Goal: Information Seeking & Learning: Learn about a topic

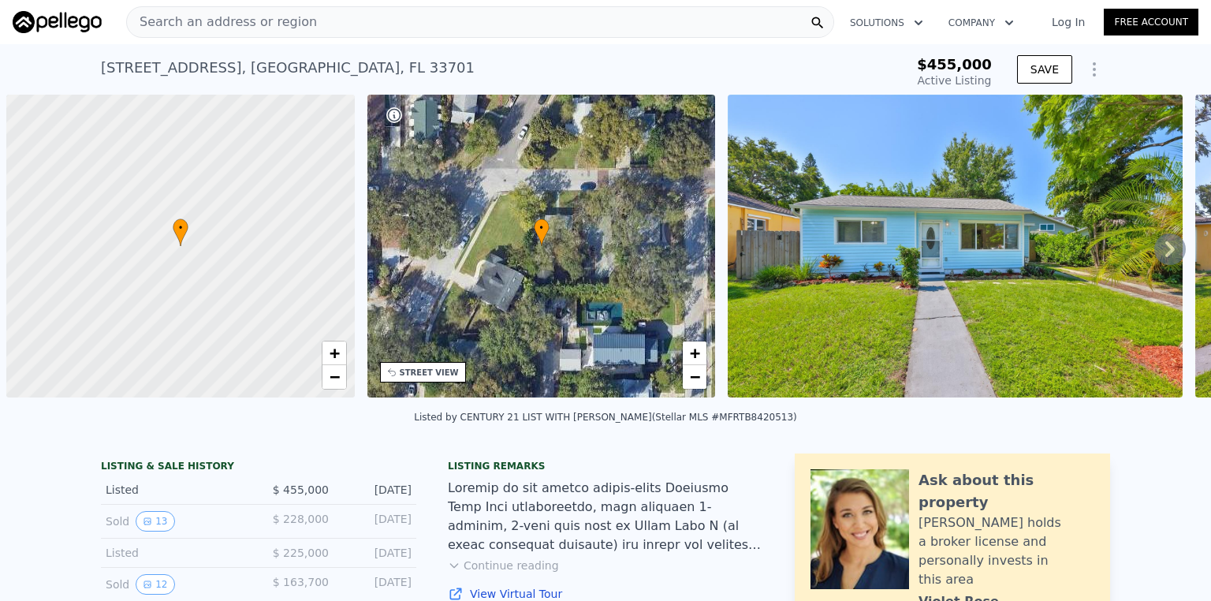
scroll to position [0, 6]
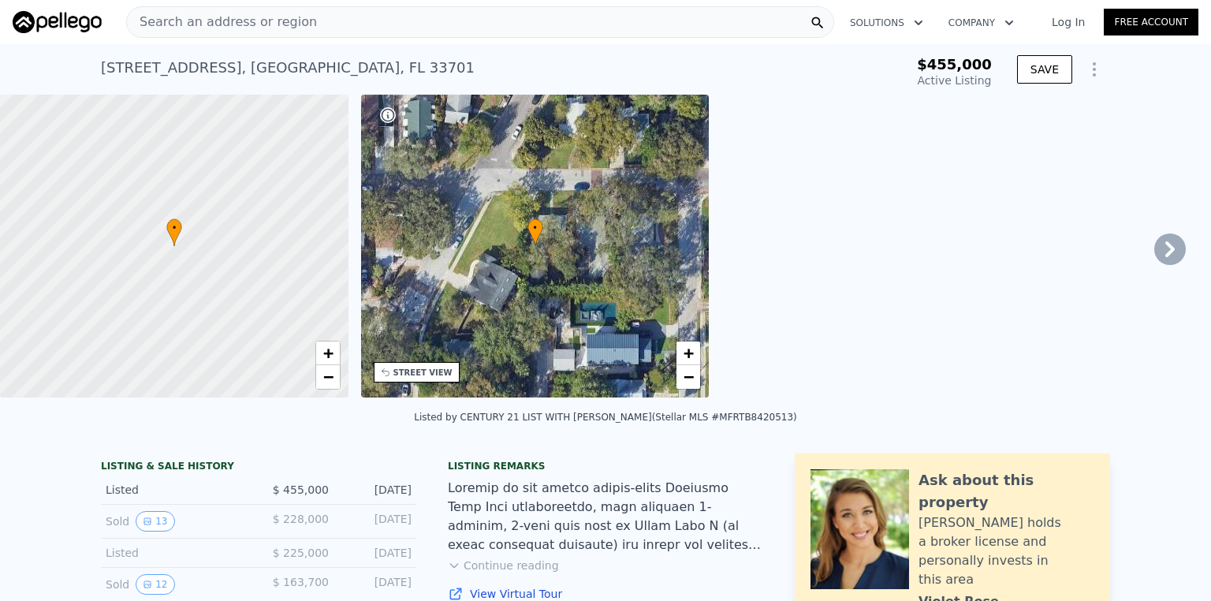
type input "$ 518,000"
type input "$ 785"
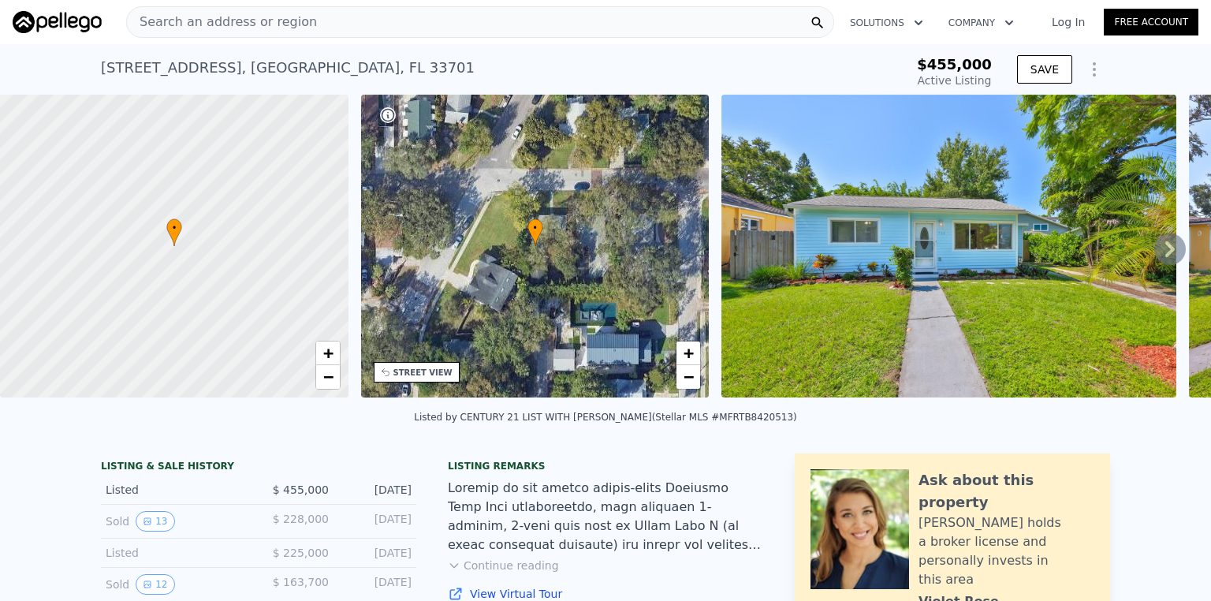
click at [1056, 20] on link "Log In" at bounding box center [1068, 22] width 71 height 16
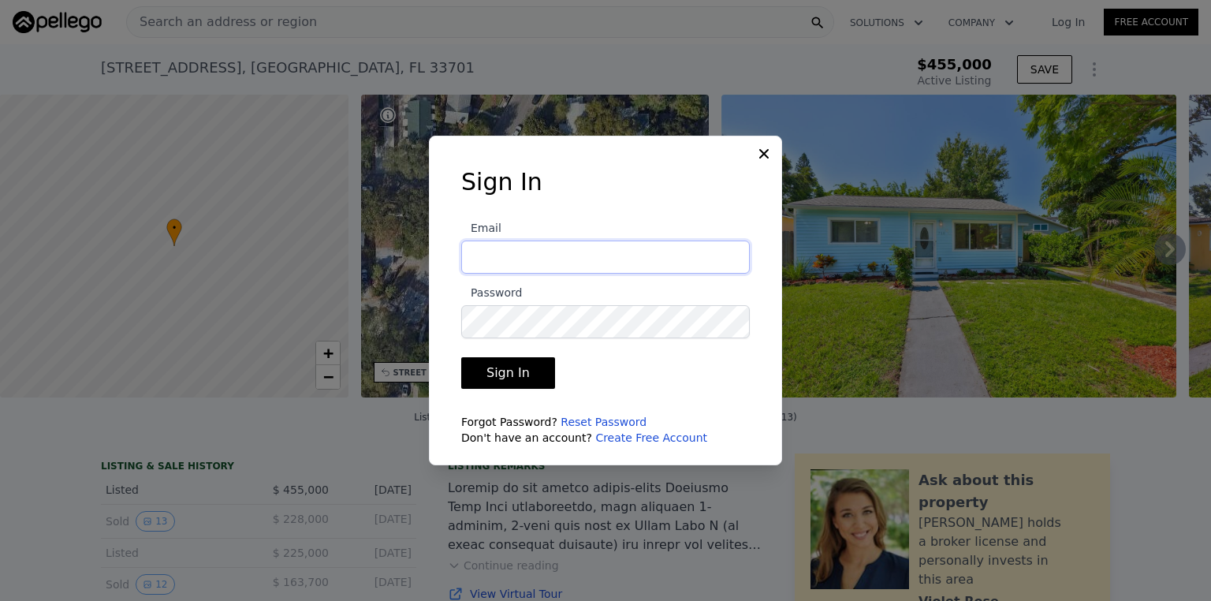
type input "[EMAIL_ADDRESS][DOMAIN_NAME]"
click at [511, 370] on button "Sign In" at bounding box center [508, 373] width 94 height 32
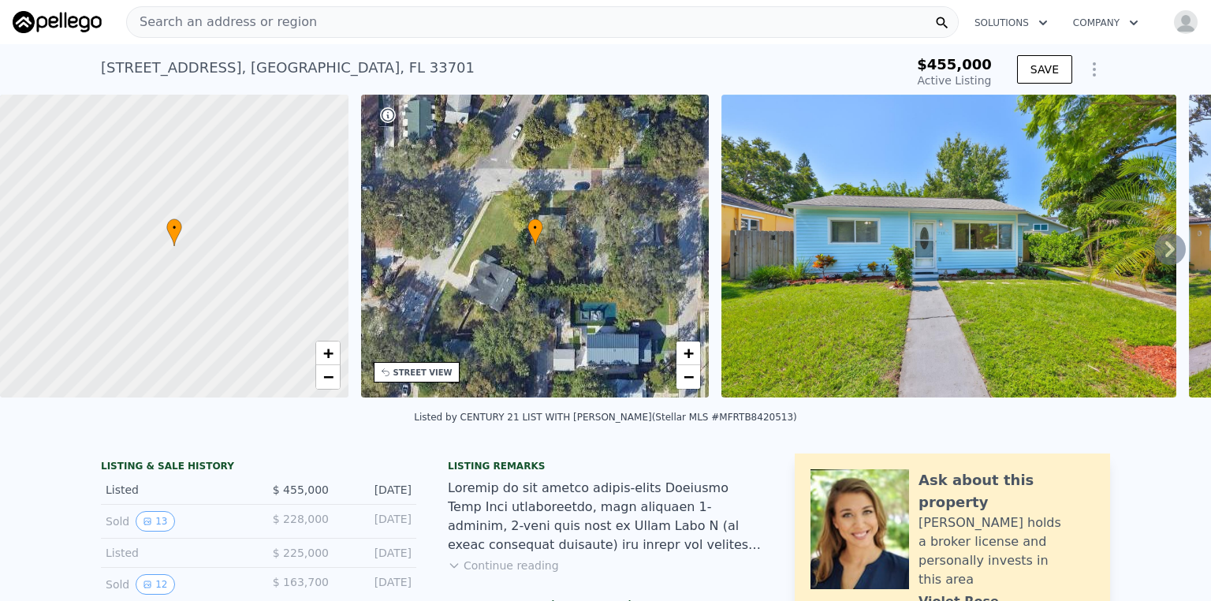
click at [296, 22] on div "Search an address or region" at bounding box center [542, 22] width 832 height 32
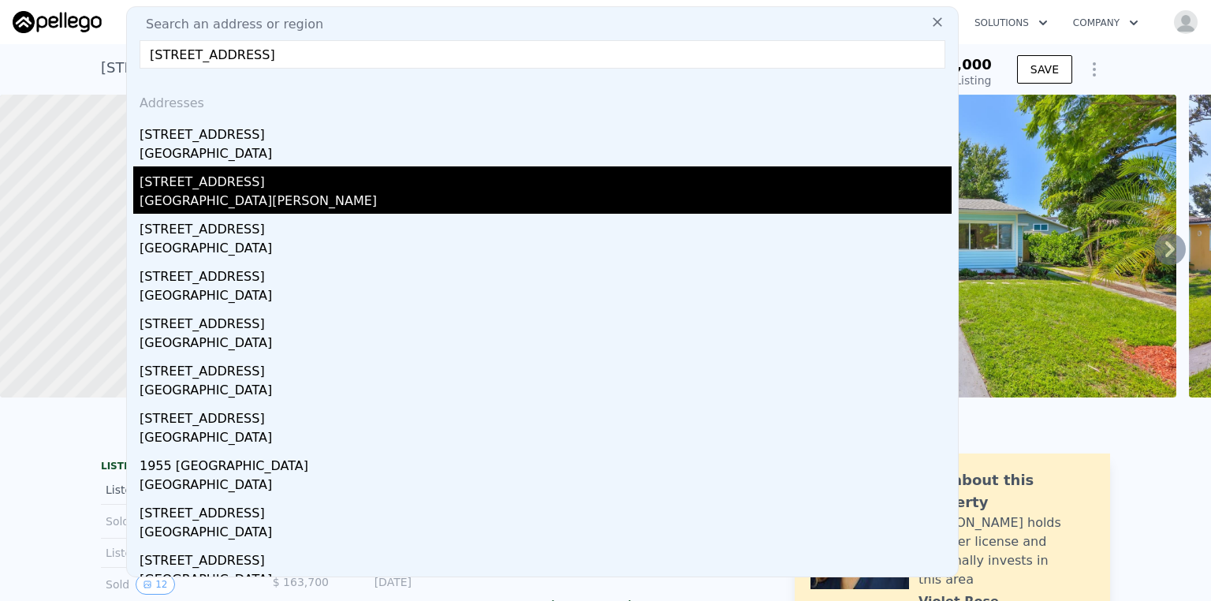
type input "[STREET_ADDRESS]"
click at [209, 179] on div "[STREET_ADDRESS]" at bounding box center [546, 178] width 812 height 25
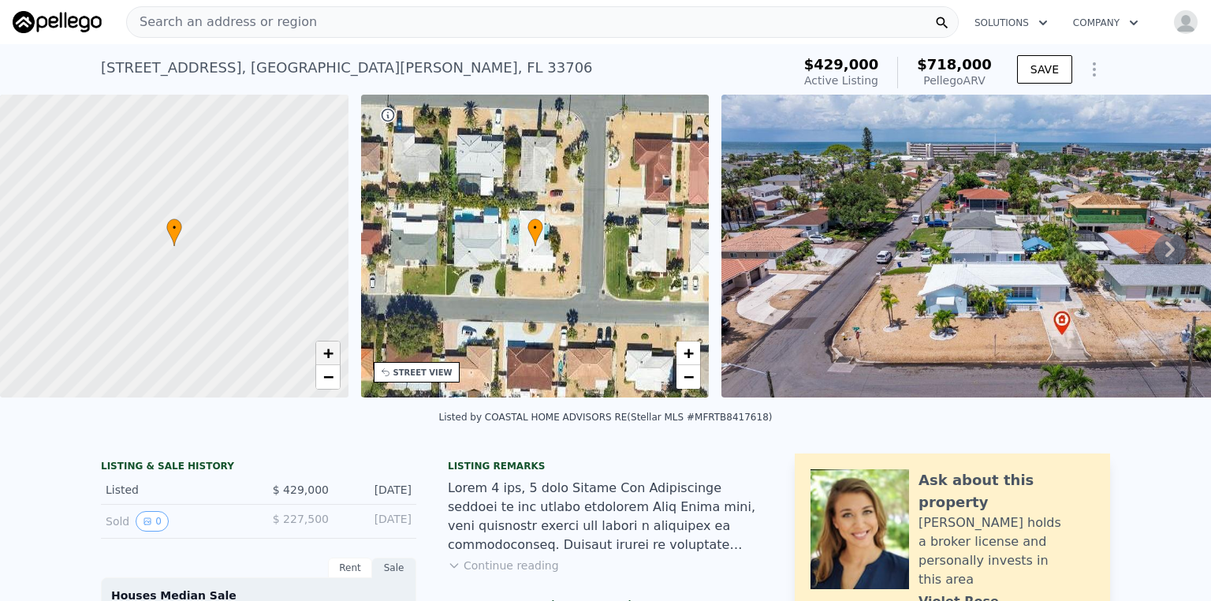
click at [325, 350] on span "+" at bounding box center [327, 353] width 10 height 20
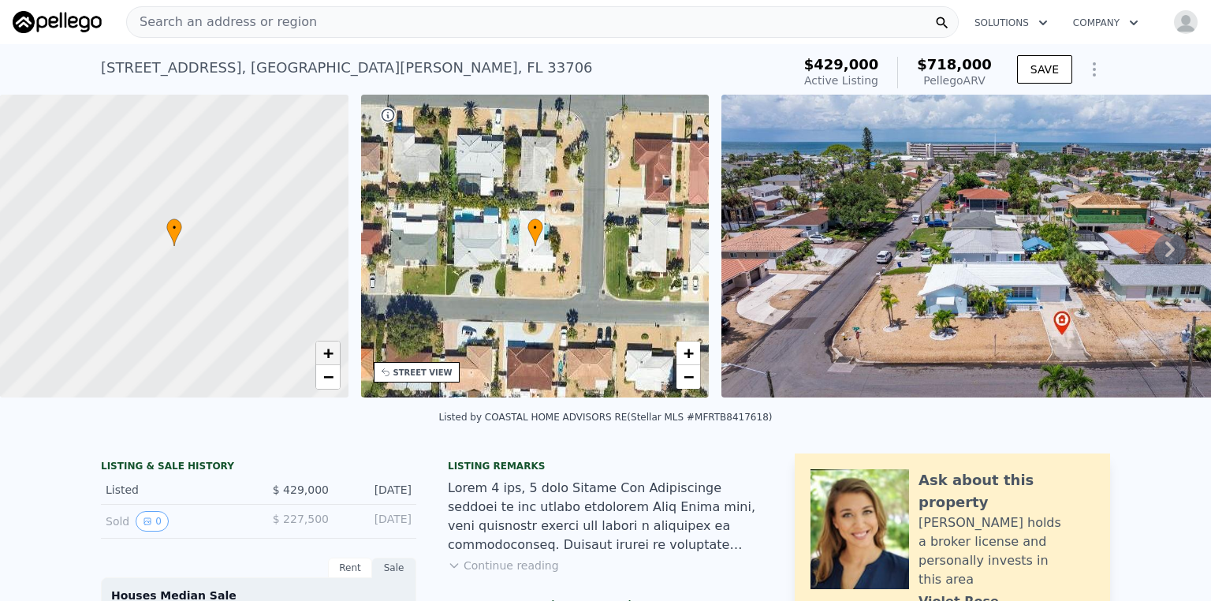
click at [325, 350] on span "+" at bounding box center [327, 353] width 10 height 20
drag, startPoint x: 185, startPoint y: 296, endPoint x: 400, endPoint y: 266, distance: 217.2
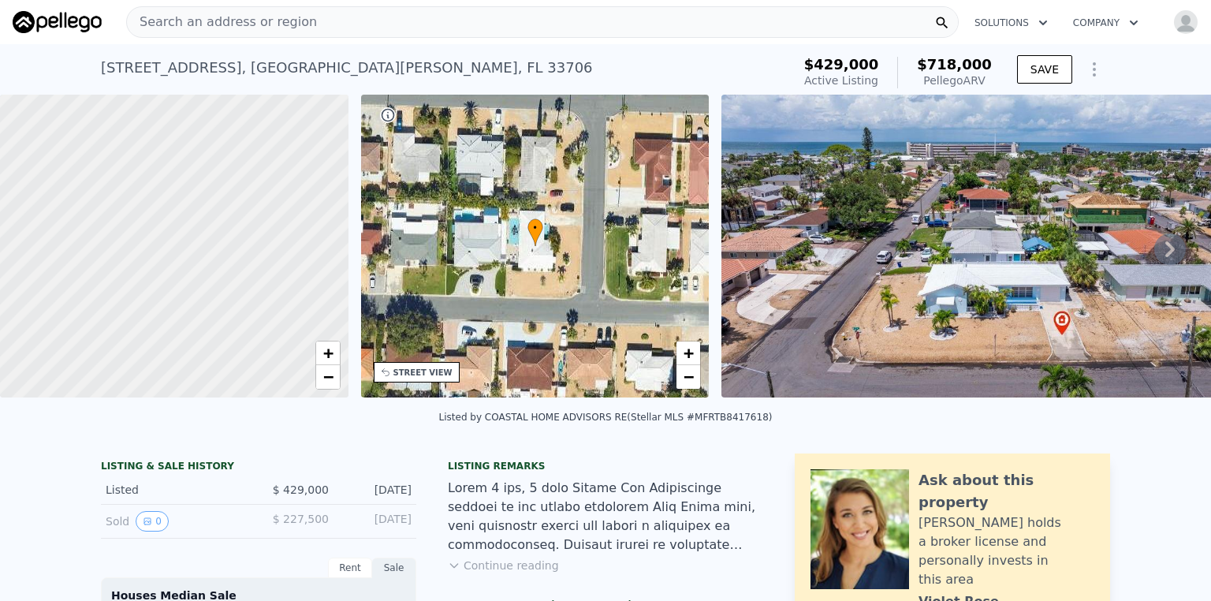
click at [400, 266] on div "• + − • + − STREET VIEW Loading... SATELLITE VIEW" at bounding box center [605, 249] width 1211 height 308
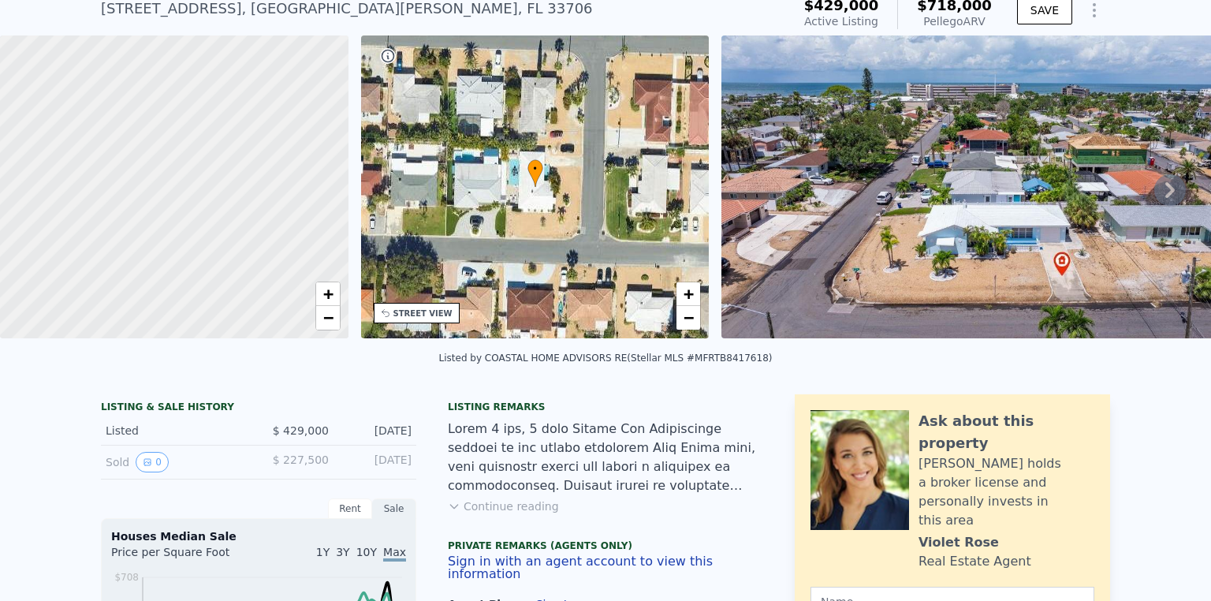
scroll to position [63, 0]
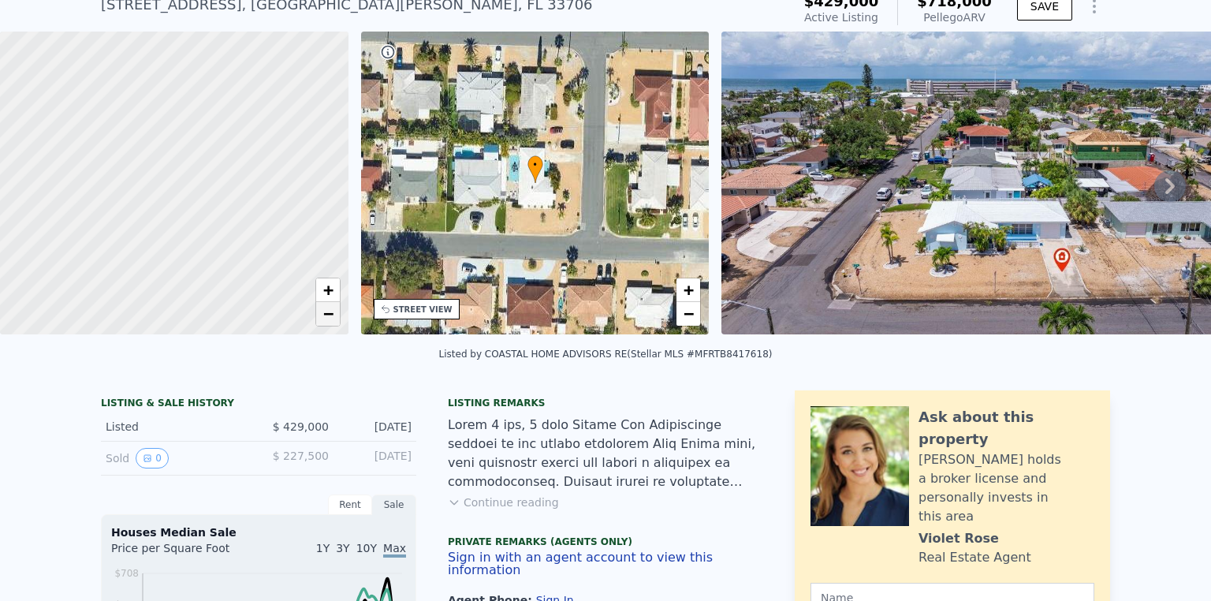
click at [326, 312] on span "−" at bounding box center [327, 313] width 10 height 20
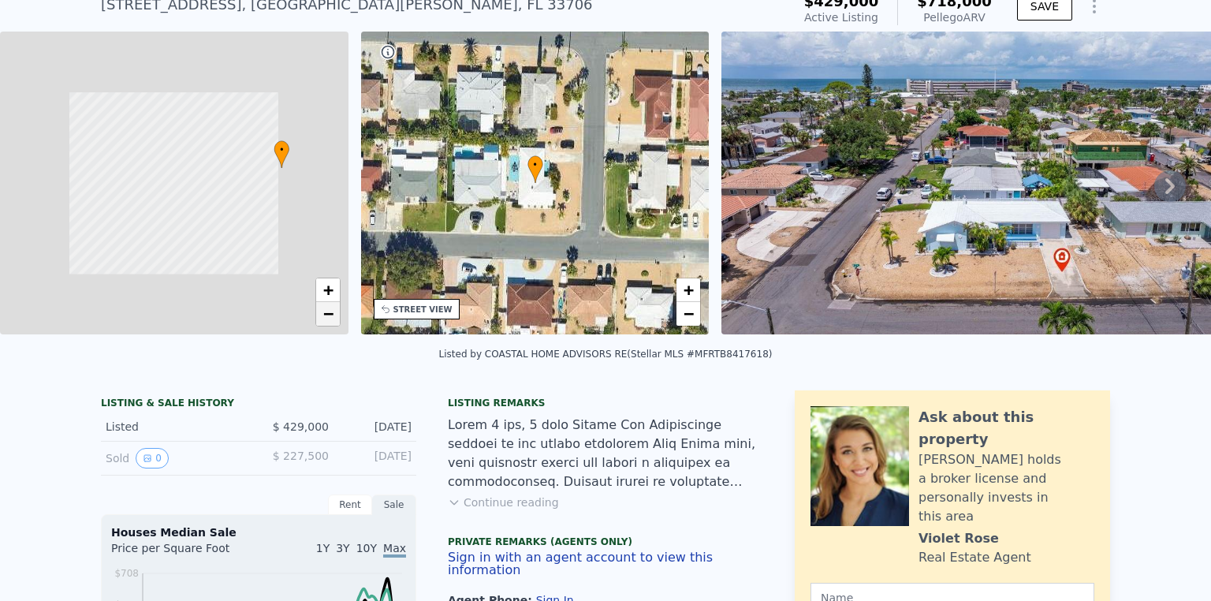
click at [326, 312] on span "−" at bounding box center [327, 313] width 10 height 20
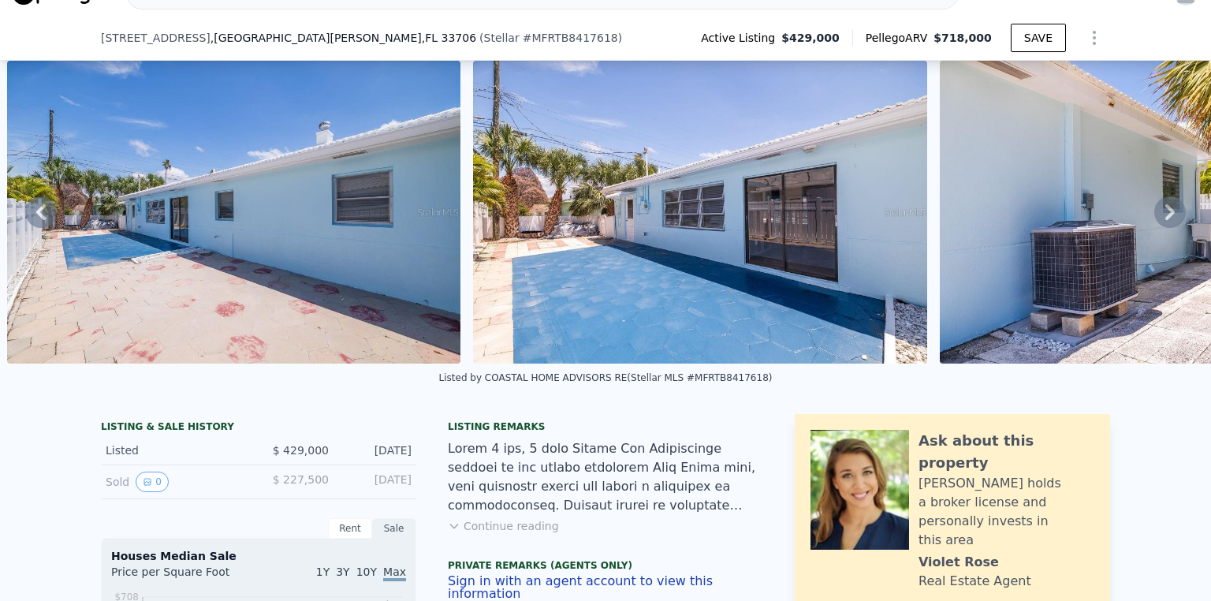
scroll to position [120, 0]
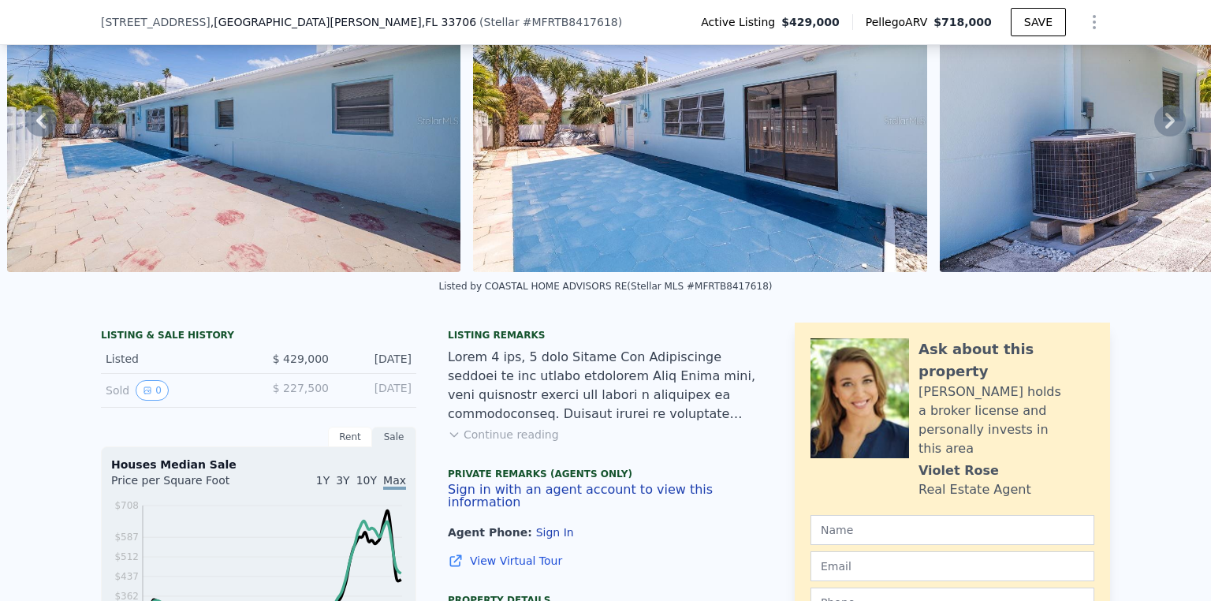
click at [508, 441] on button "Continue reading" at bounding box center [503, 434] width 111 height 16
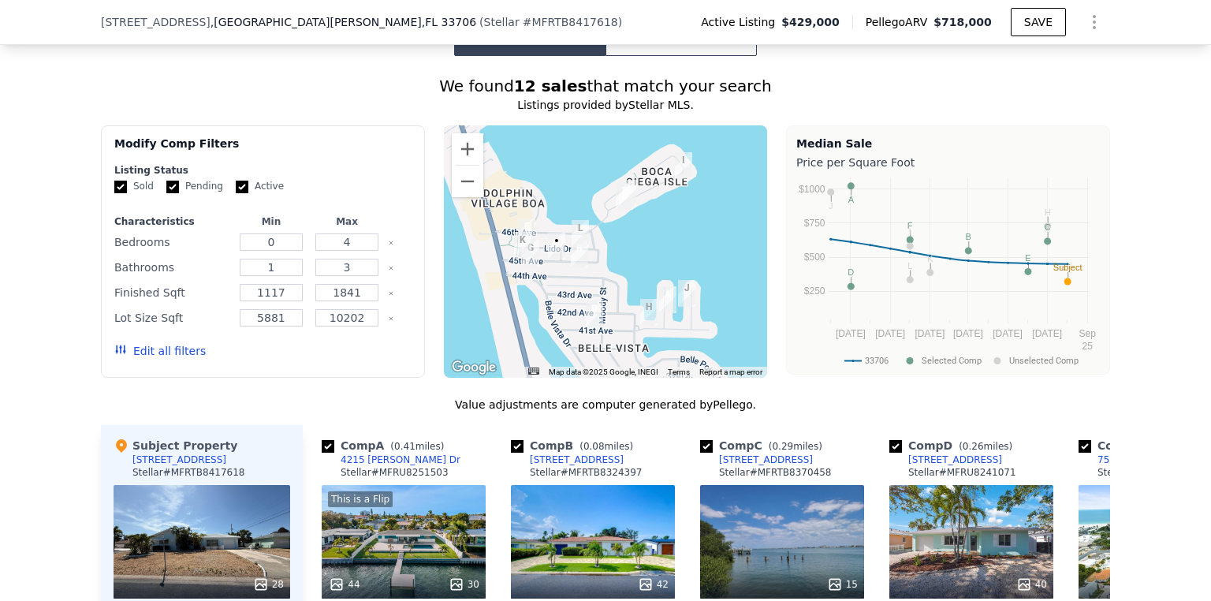
scroll to position [1633, 0]
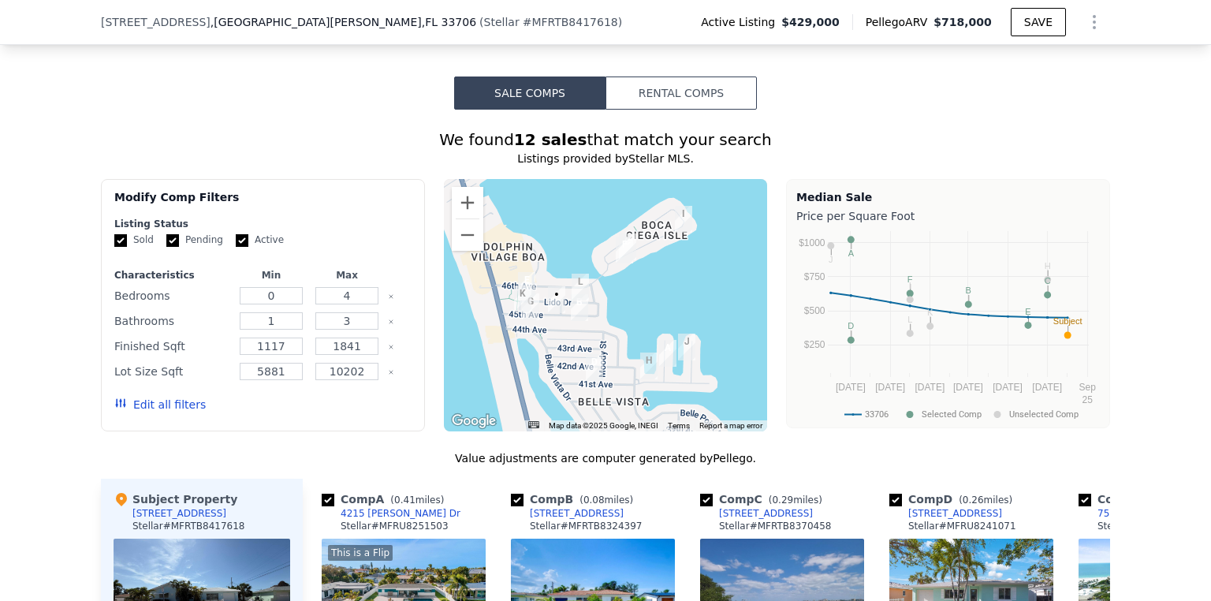
click at [325, 493] on input "checkbox" at bounding box center [328, 499] width 13 height 13
checkbox input "false"
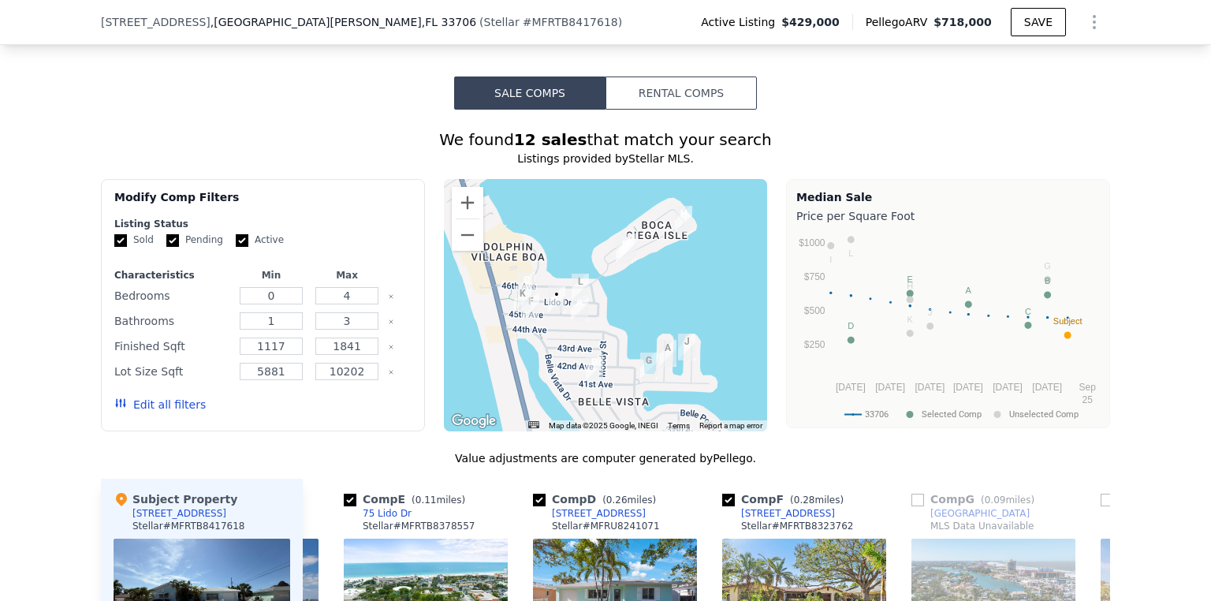
scroll to position [0, 378]
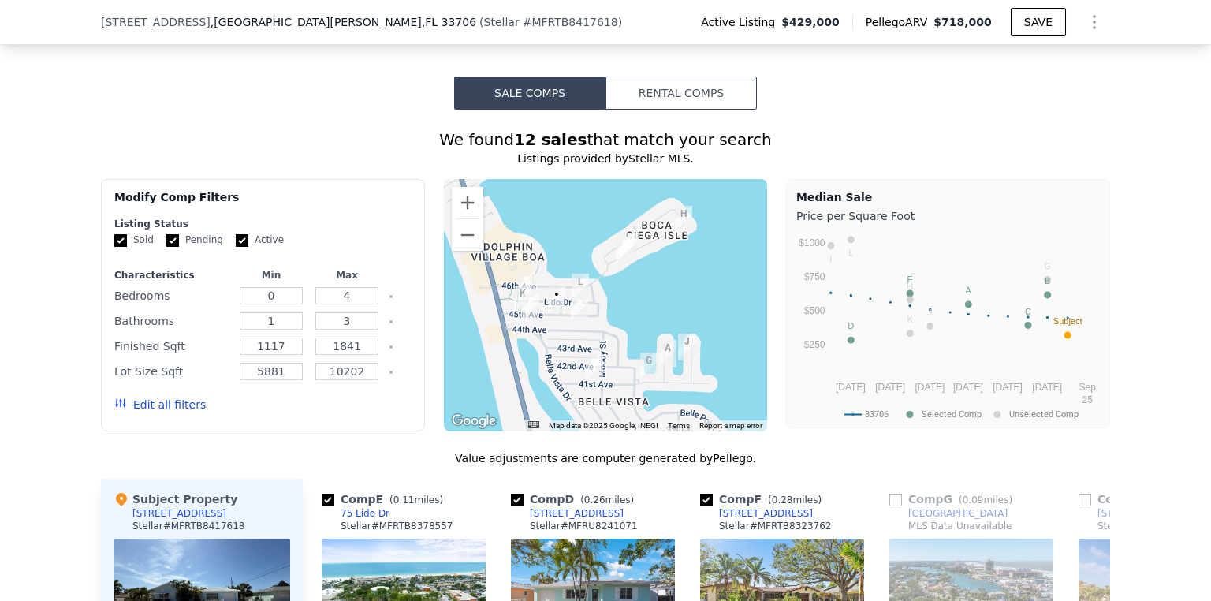
click at [734, 538] on div "30" at bounding box center [782, 595] width 164 height 114
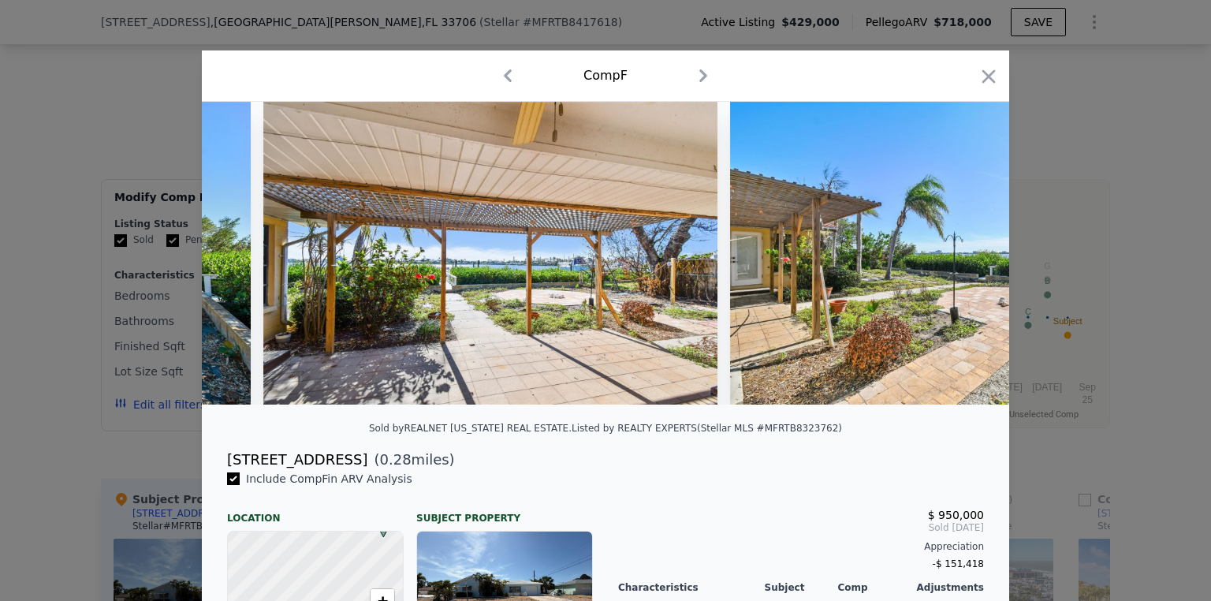
scroll to position [0, 2743]
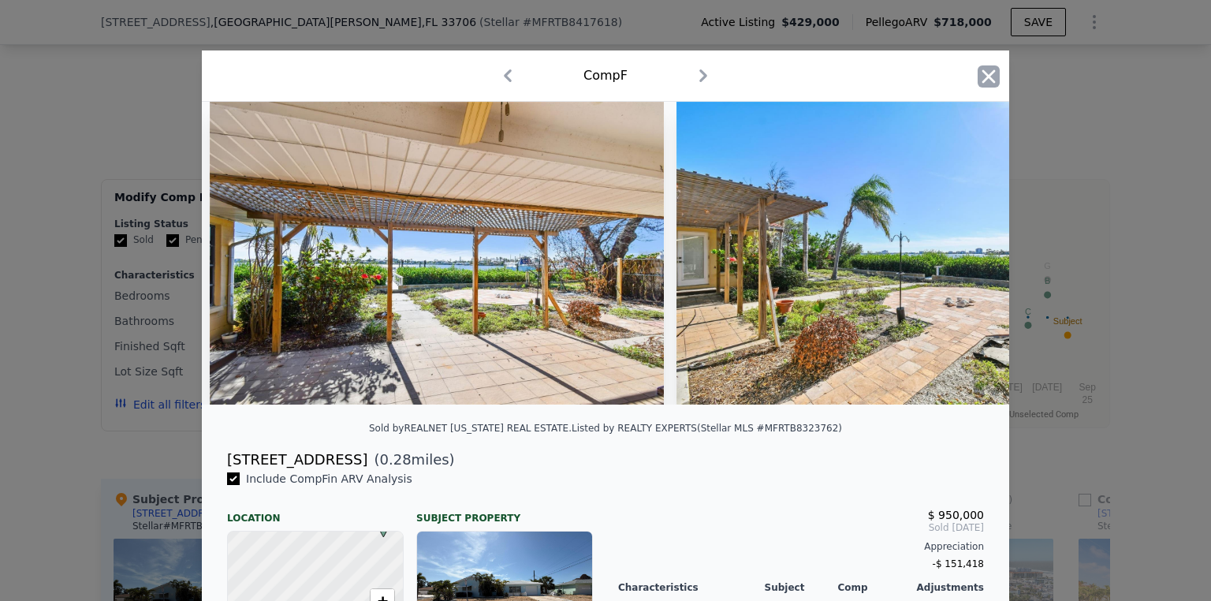
click at [983, 73] on icon "button" at bounding box center [988, 76] width 22 height 22
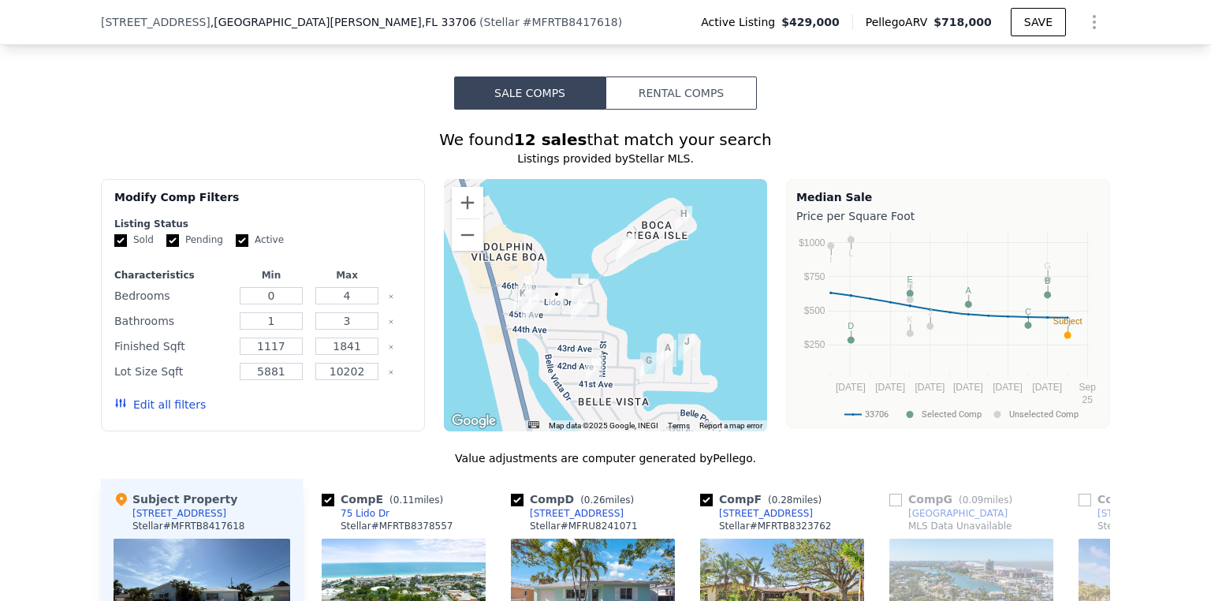
click at [704, 493] on input "checkbox" at bounding box center [706, 499] width 13 height 13
checkbox input "false"
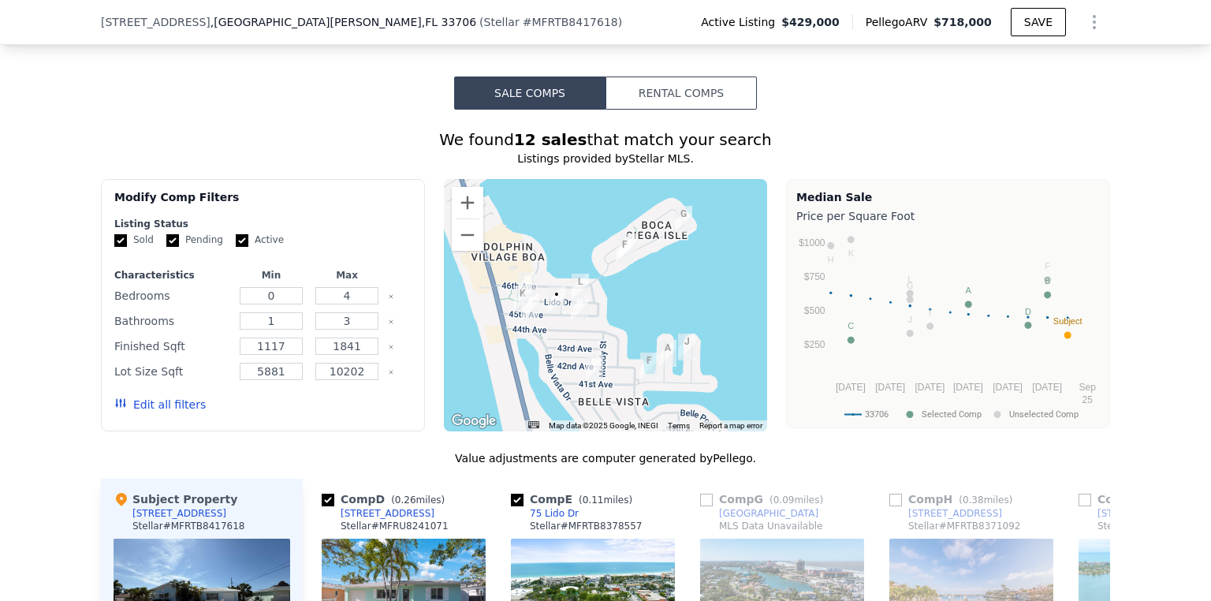
click at [554, 538] on div "38" at bounding box center [593, 595] width 164 height 114
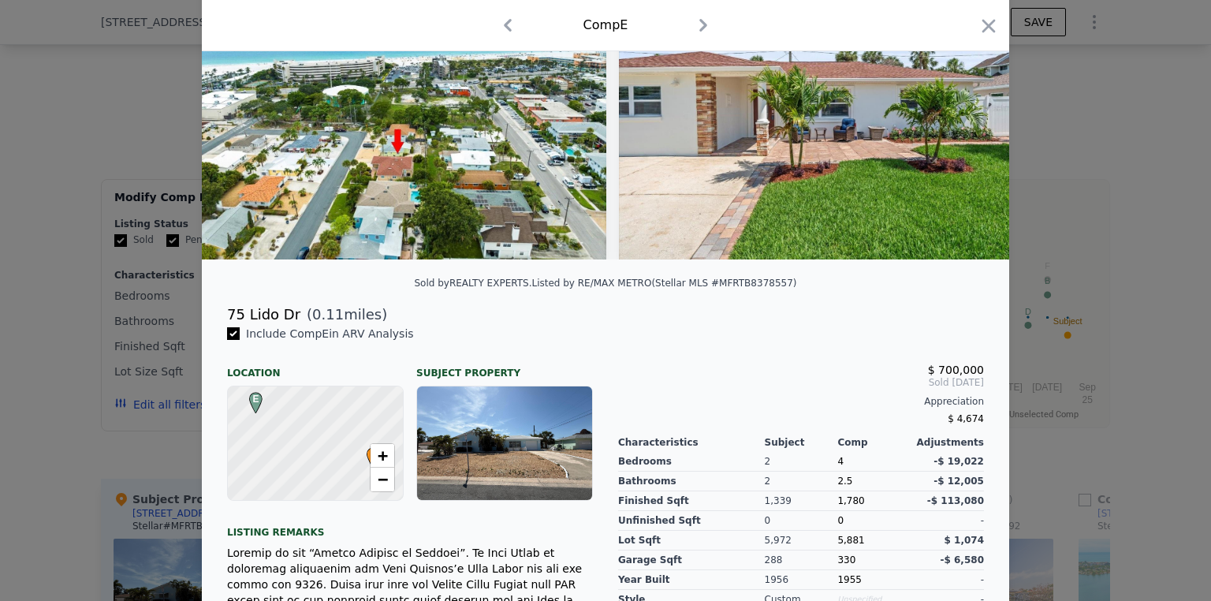
scroll to position [189, 0]
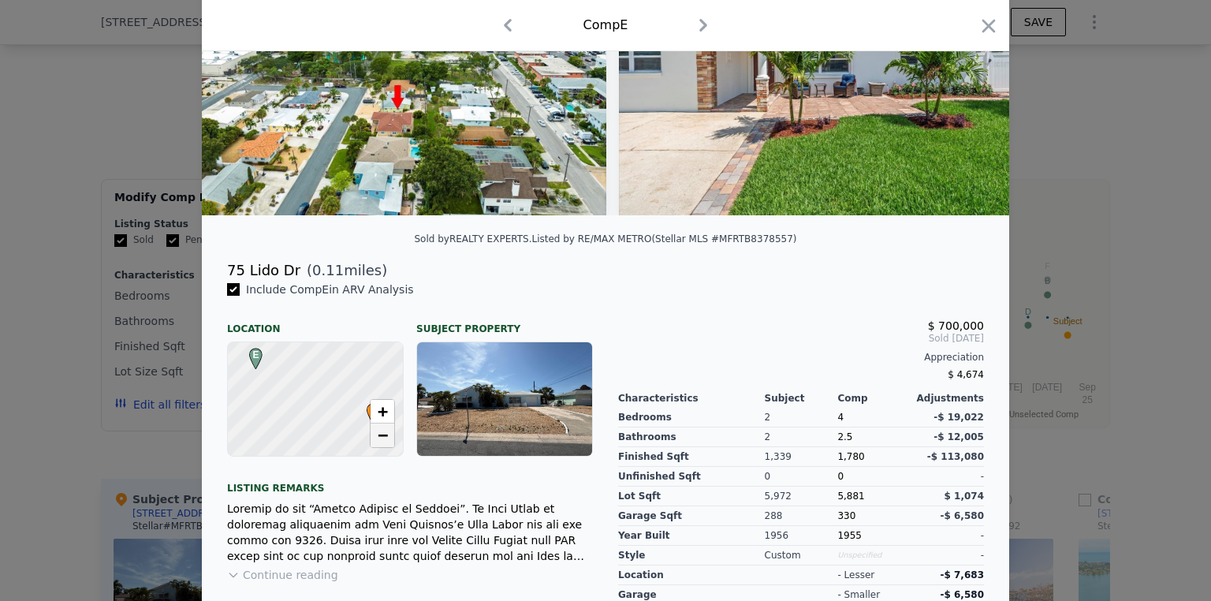
click at [378, 445] on span "−" at bounding box center [383, 435] width 10 height 20
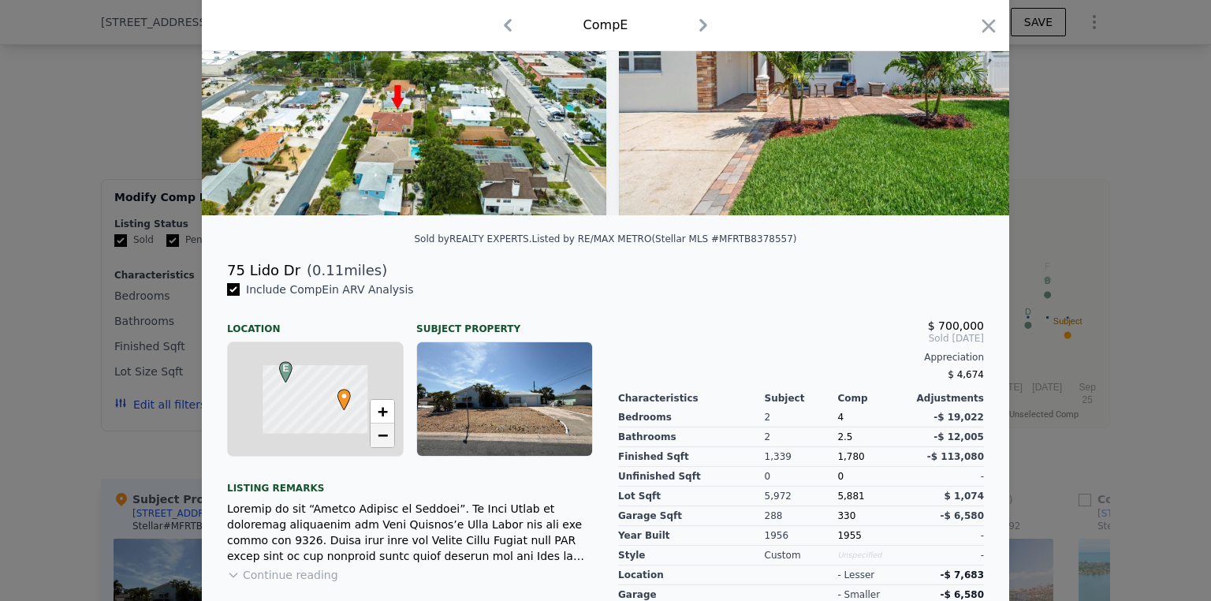
click at [378, 445] on span "−" at bounding box center [383, 435] width 10 height 20
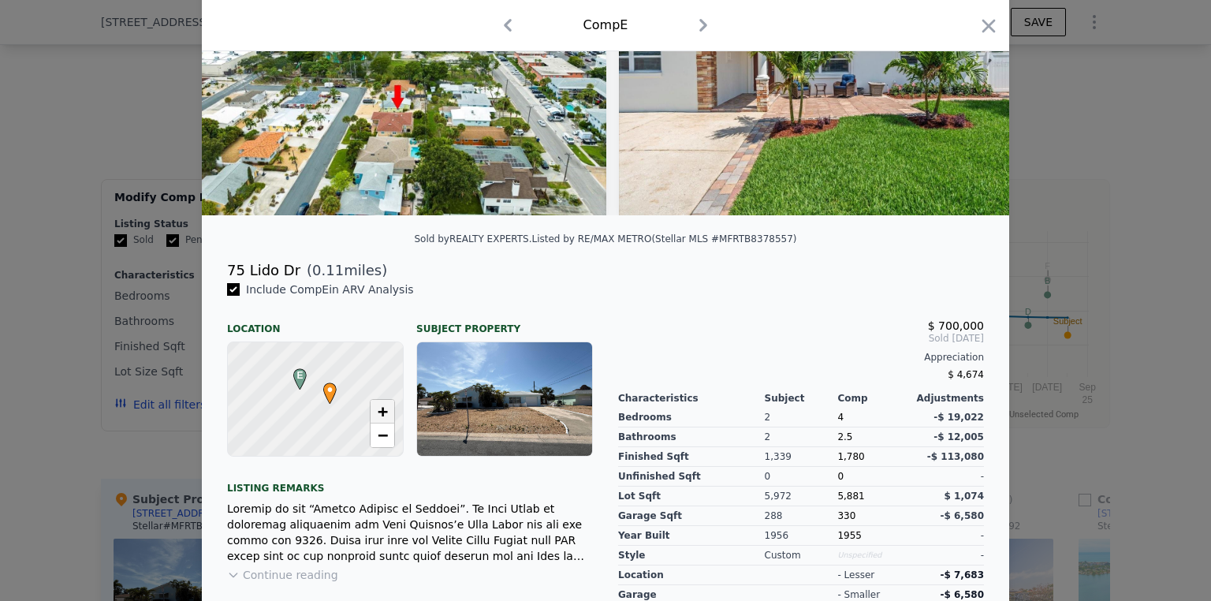
click at [378, 414] on span "+" at bounding box center [383, 411] width 10 height 20
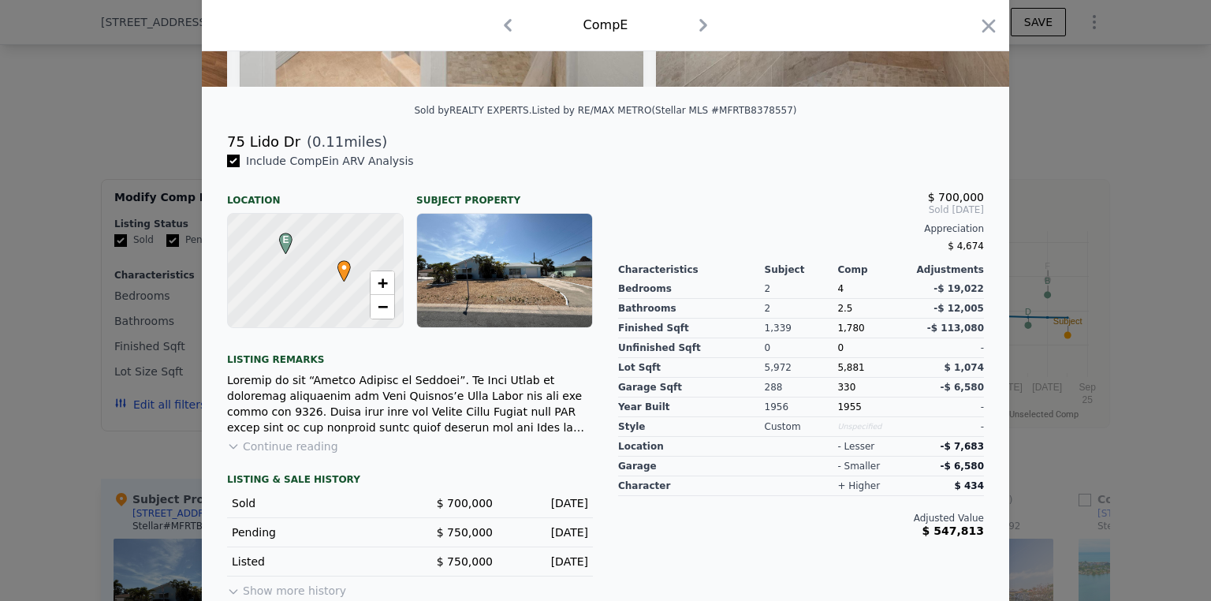
scroll to position [338, 0]
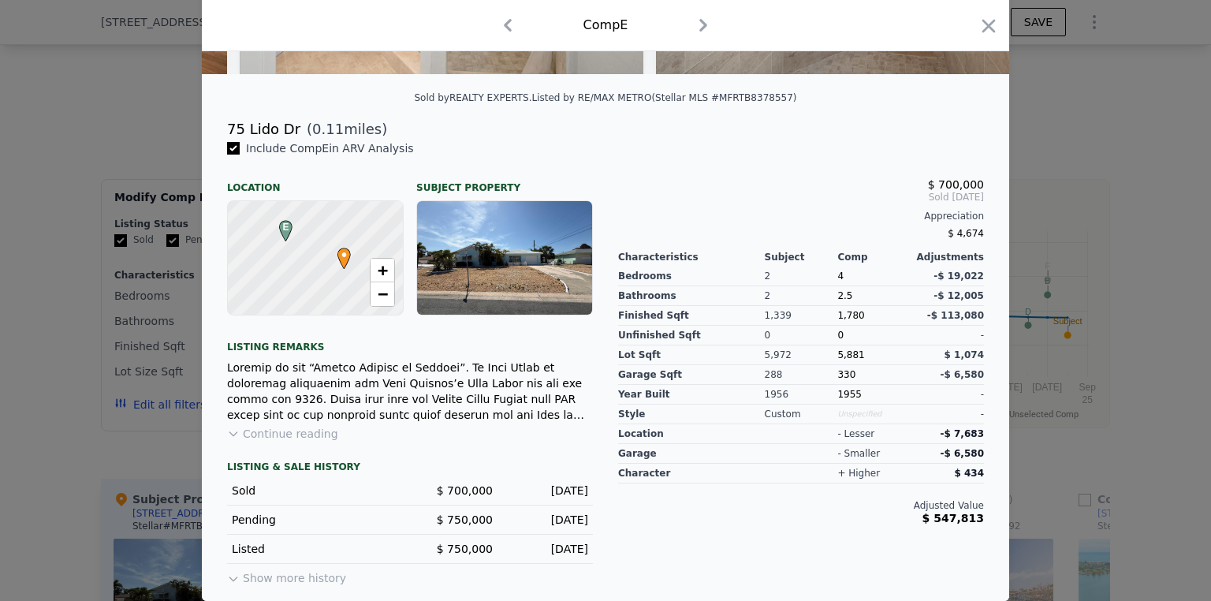
click at [296, 433] on button "Continue reading" at bounding box center [282, 434] width 111 height 16
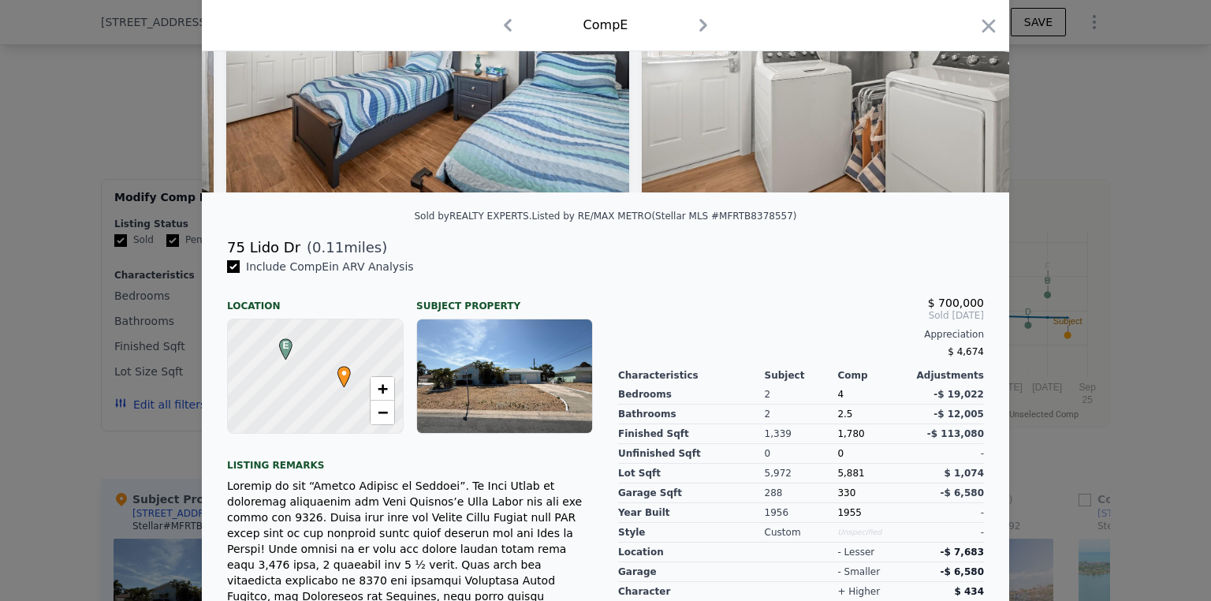
scroll to position [252, 0]
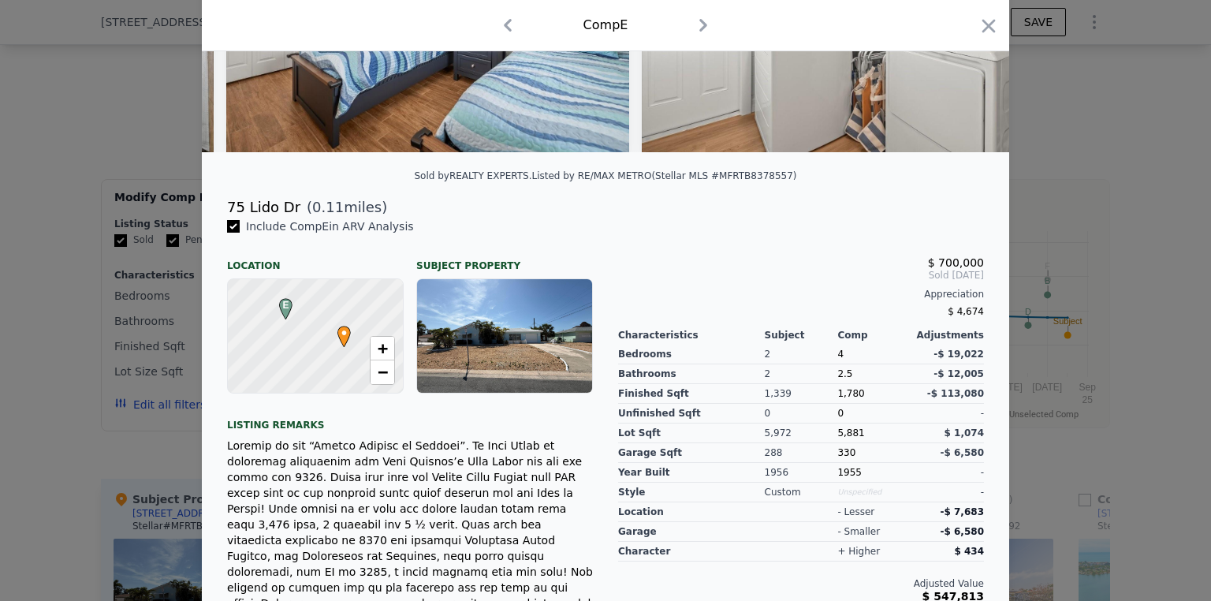
drag, startPoint x: 985, startPoint y: 28, endPoint x: 915, endPoint y: 72, distance: 82.9
click at [985, 28] on icon "button" at bounding box center [988, 25] width 13 height 13
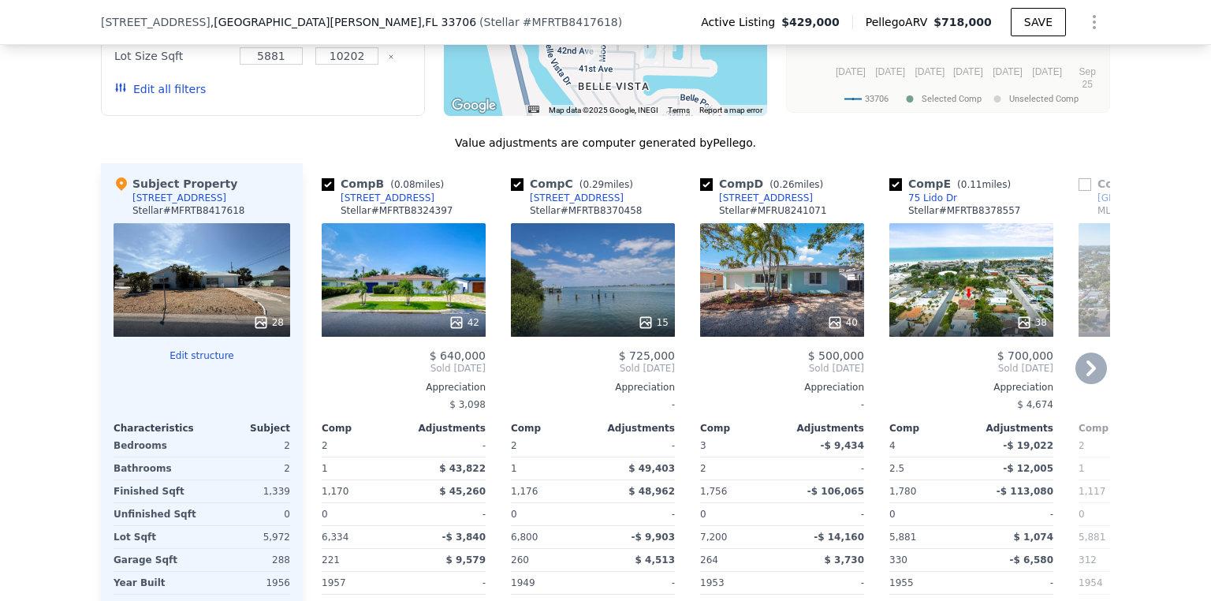
click at [414, 223] on div "42" at bounding box center [404, 280] width 164 height 114
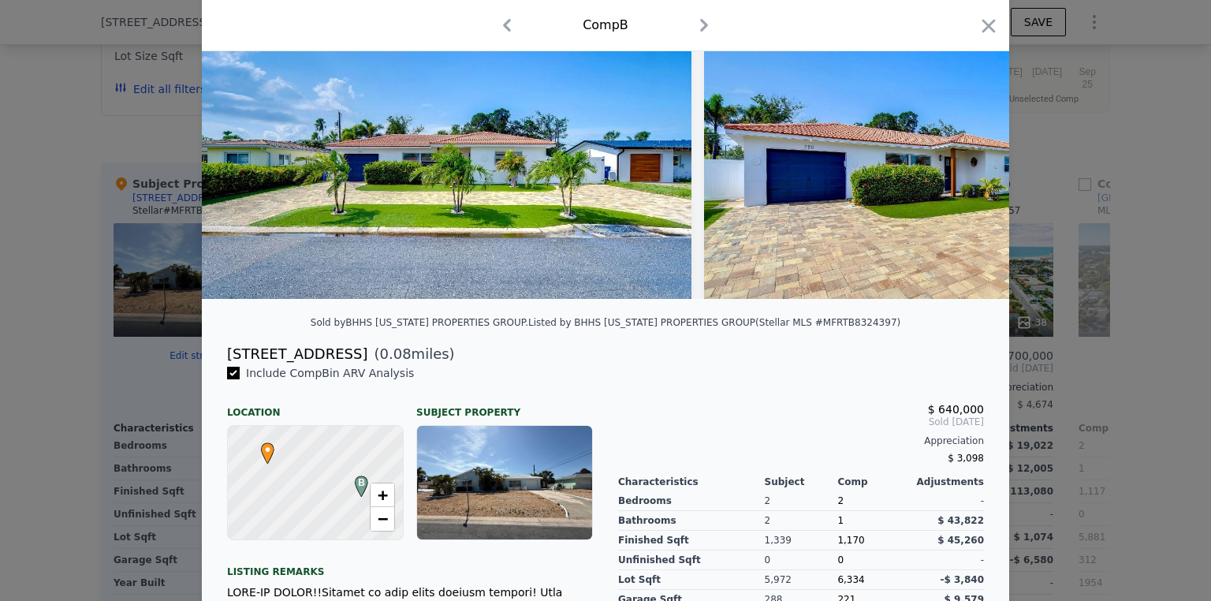
scroll to position [126, 0]
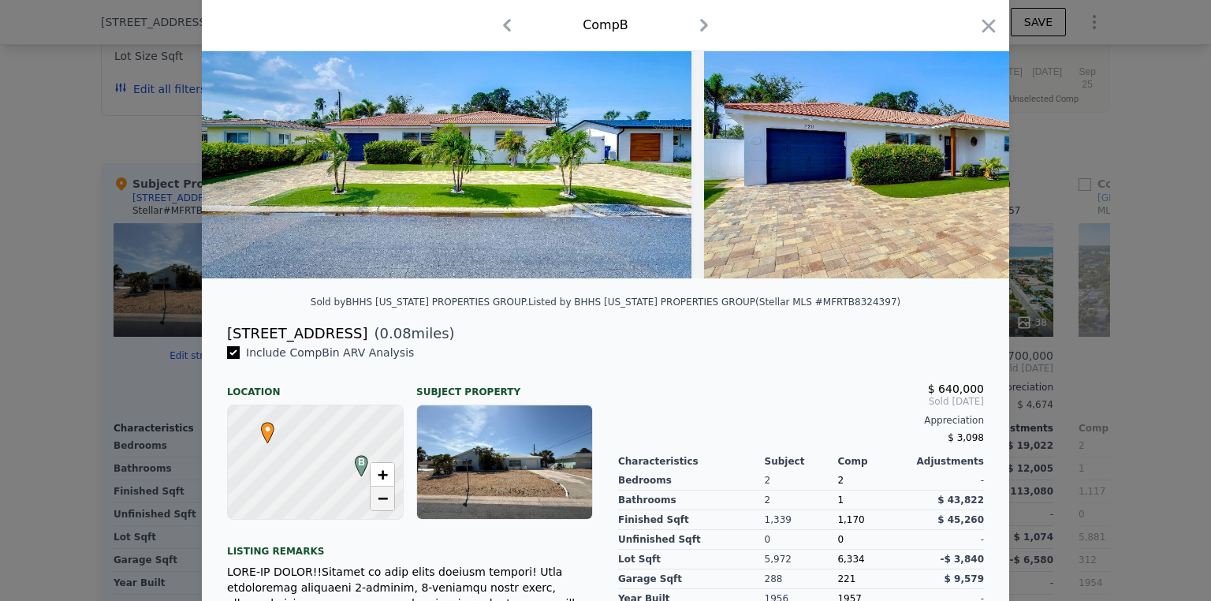
click at [378, 508] on span "−" at bounding box center [383, 498] width 10 height 20
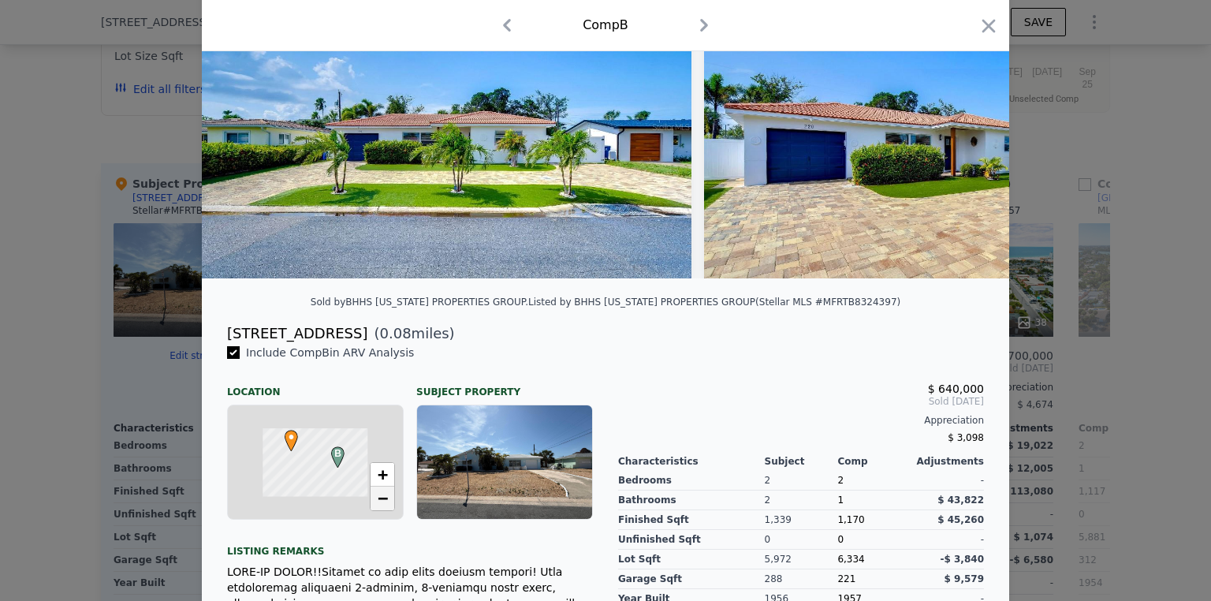
click at [378, 508] on span "−" at bounding box center [383, 498] width 10 height 20
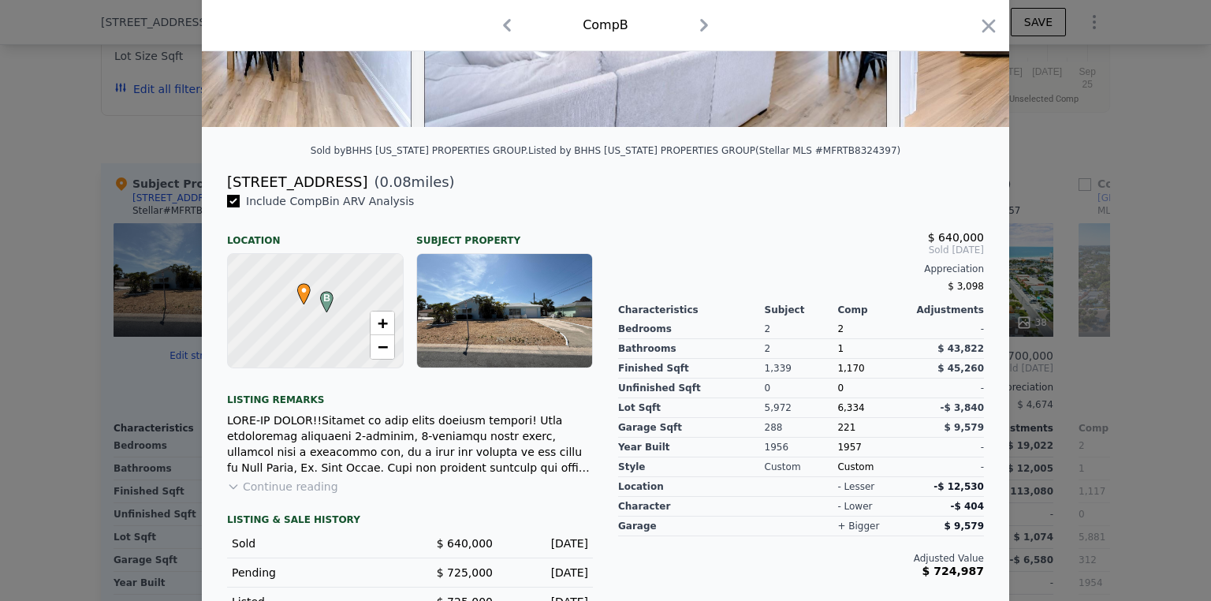
scroll to position [338, 0]
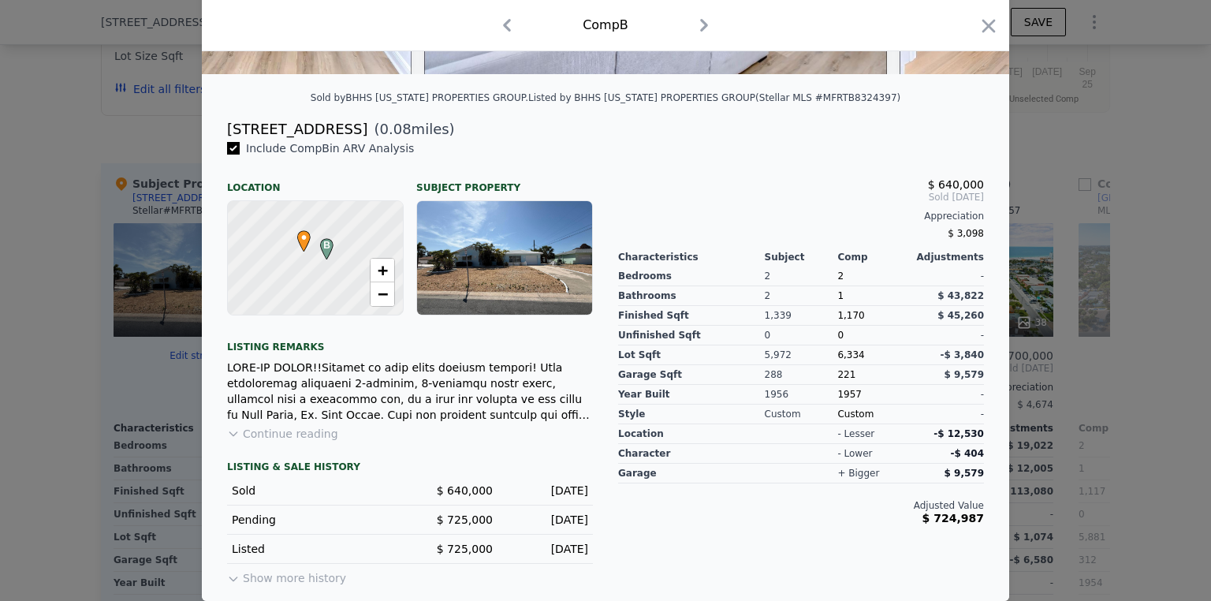
click at [299, 435] on button "Continue reading" at bounding box center [282, 434] width 111 height 16
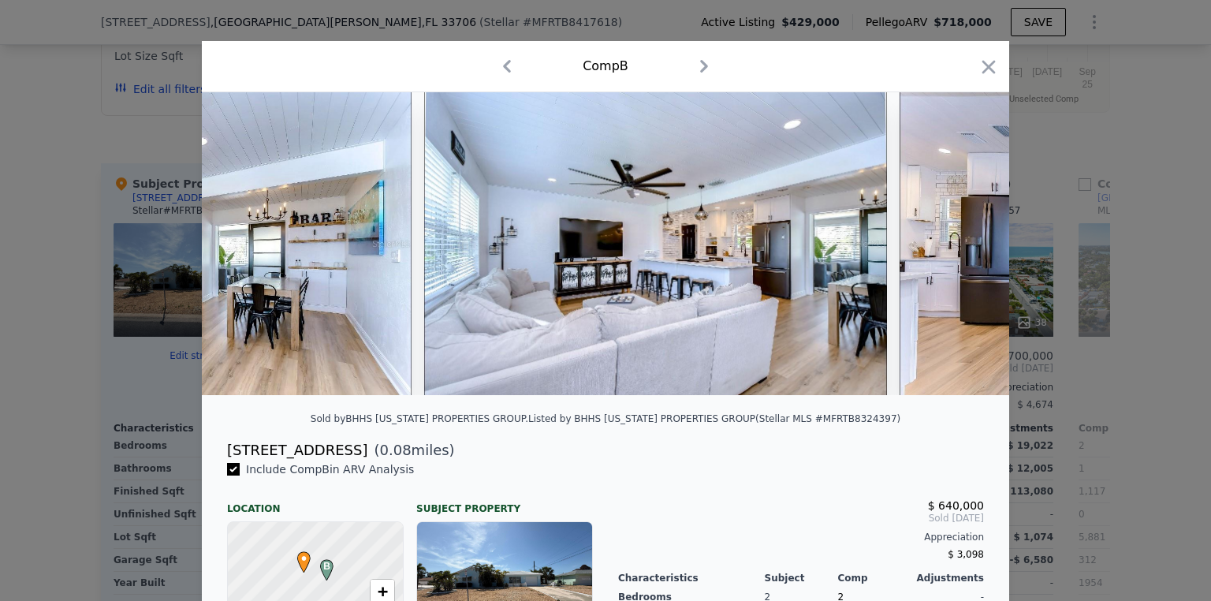
scroll to position [0, 0]
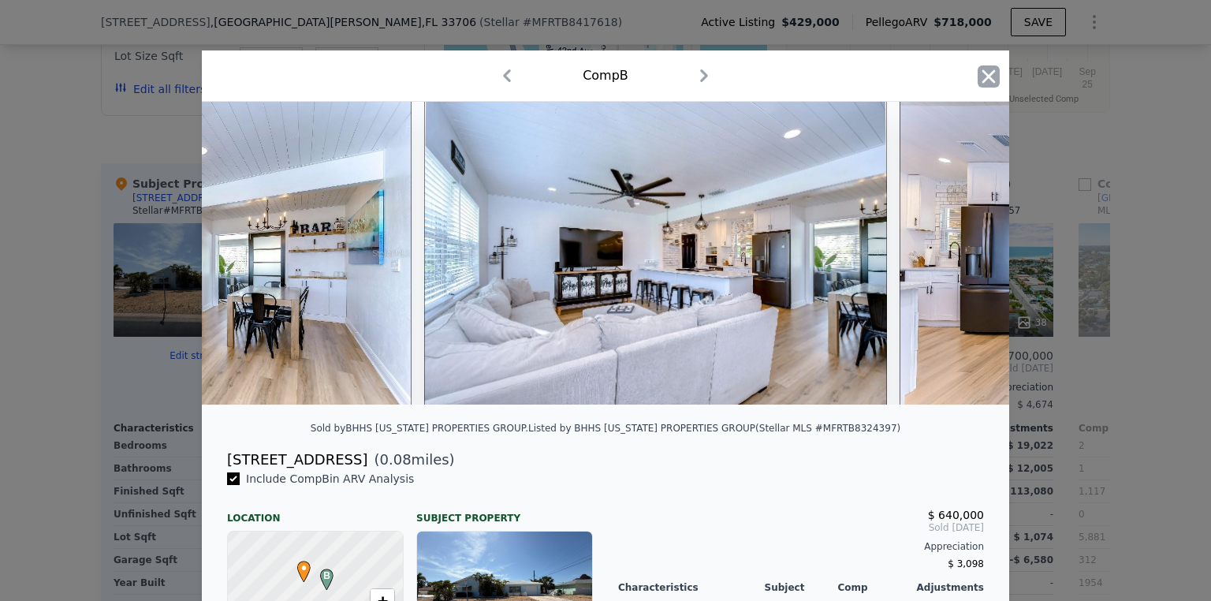
click at [992, 69] on icon "button" at bounding box center [988, 76] width 22 height 22
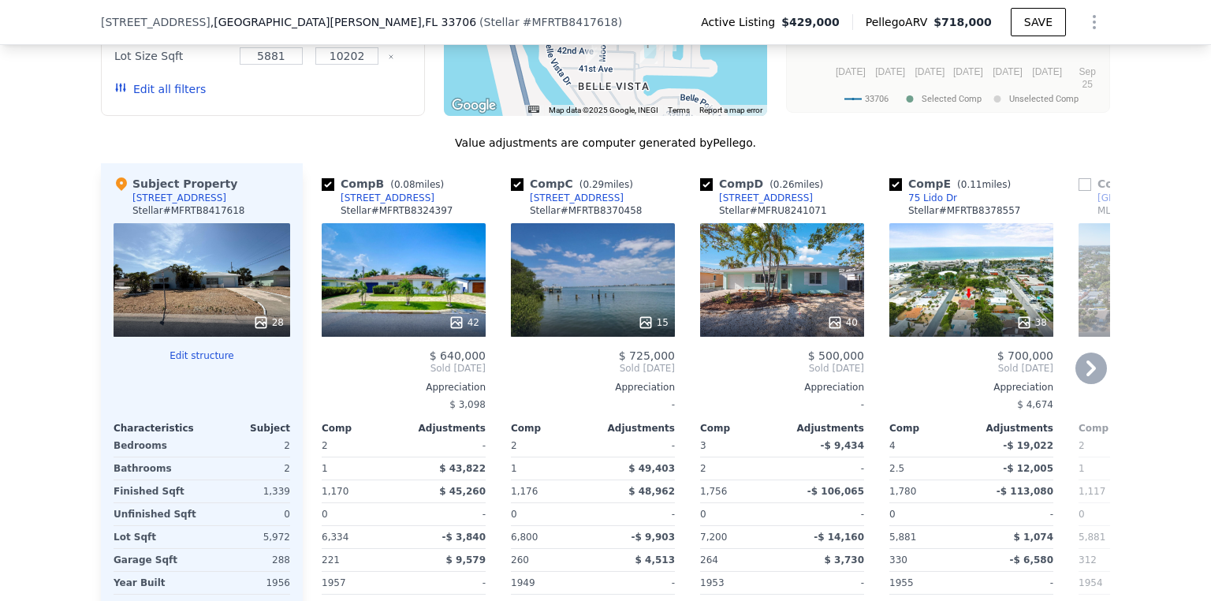
click at [611, 223] on div "15" at bounding box center [593, 280] width 164 height 114
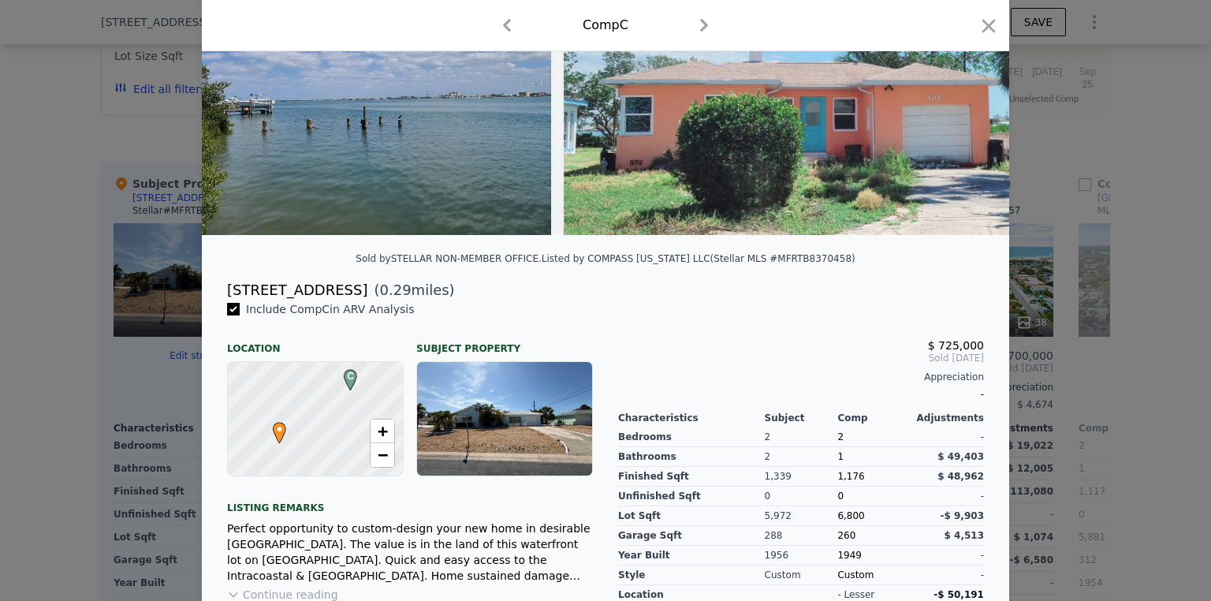
scroll to position [189, 0]
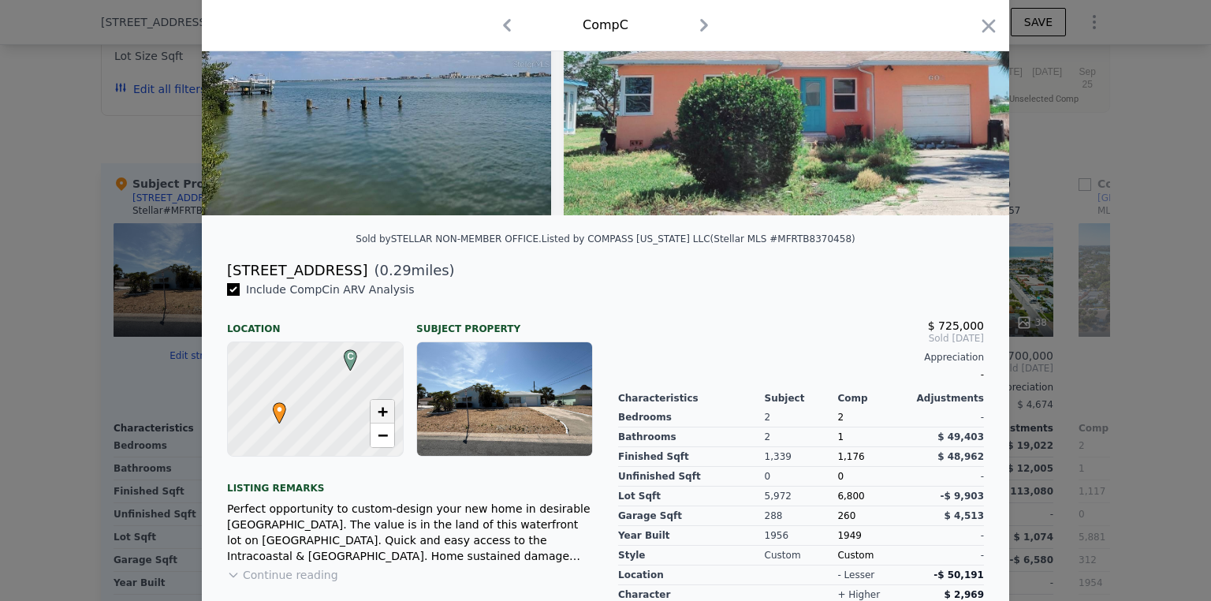
click at [382, 421] on span "+" at bounding box center [383, 411] width 10 height 20
drag, startPoint x: 363, startPoint y: 384, endPoint x: 377, endPoint y: 419, distance: 38.2
click at [325, 415] on div at bounding box center [315, 399] width 210 height 136
click at [378, 419] on span "+" at bounding box center [383, 411] width 10 height 20
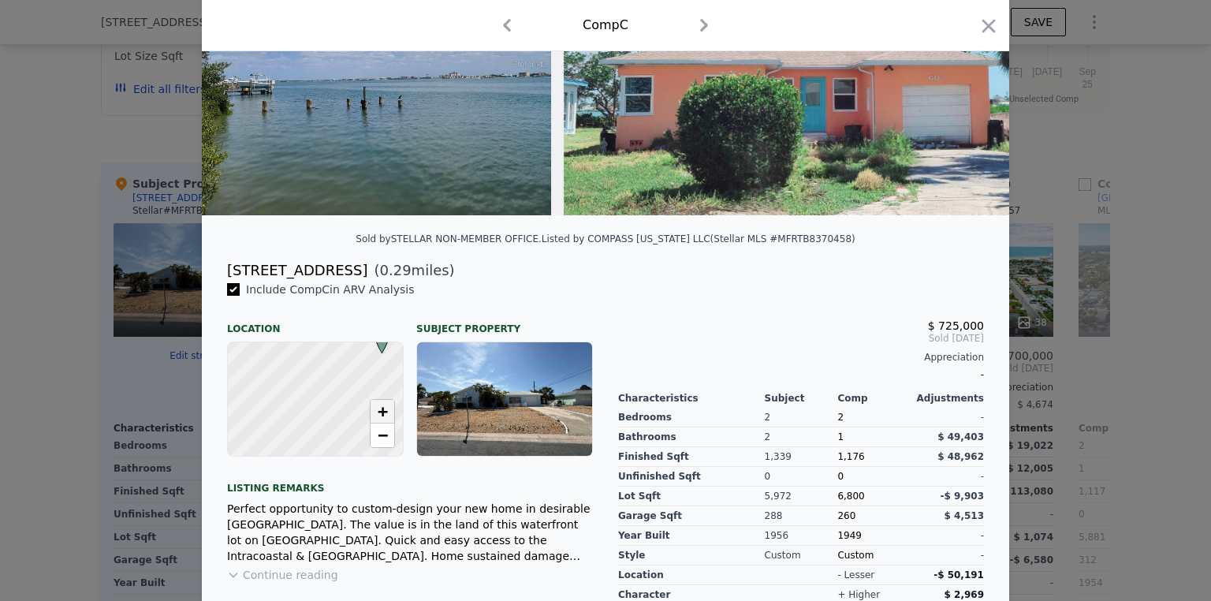
click at [378, 419] on span "+" at bounding box center [383, 411] width 10 height 20
drag, startPoint x: 290, startPoint y: 430, endPoint x: 287, endPoint y: 451, distance: 21.5
click at [272, 457] on div at bounding box center [315, 399] width 210 height 136
drag, startPoint x: 986, startPoint y: 28, endPoint x: 911, endPoint y: 85, distance: 94.0
click at [985, 28] on icon "button" at bounding box center [988, 25] width 13 height 13
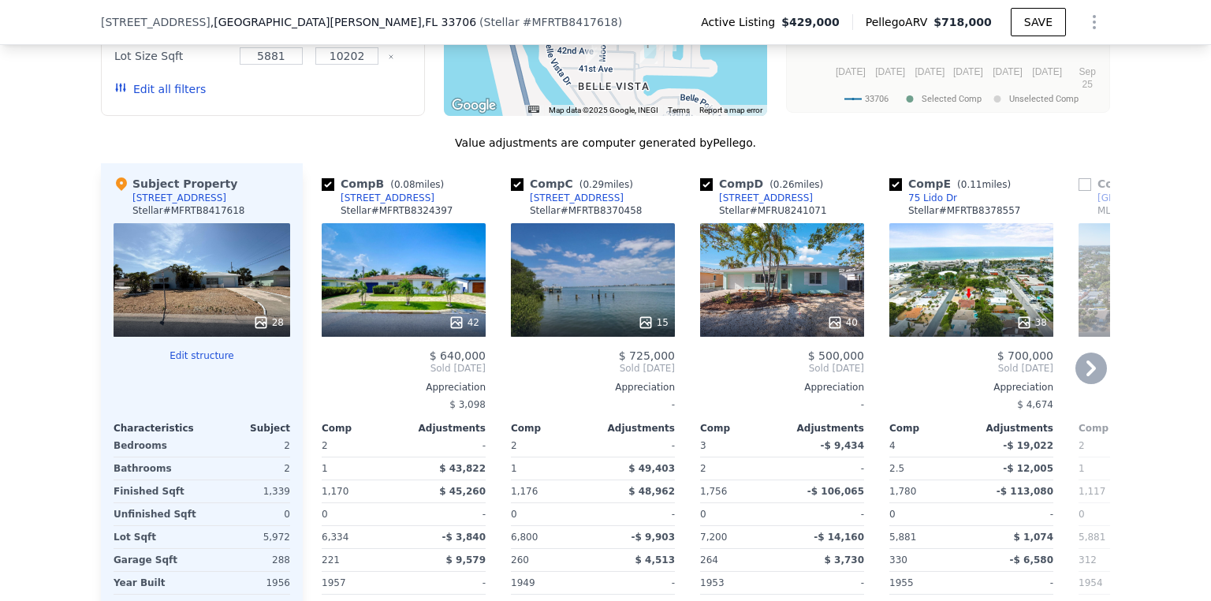
click at [514, 178] on input "checkbox" at bounding box center [517, 184] width 13 height 13
checkbox input "false"
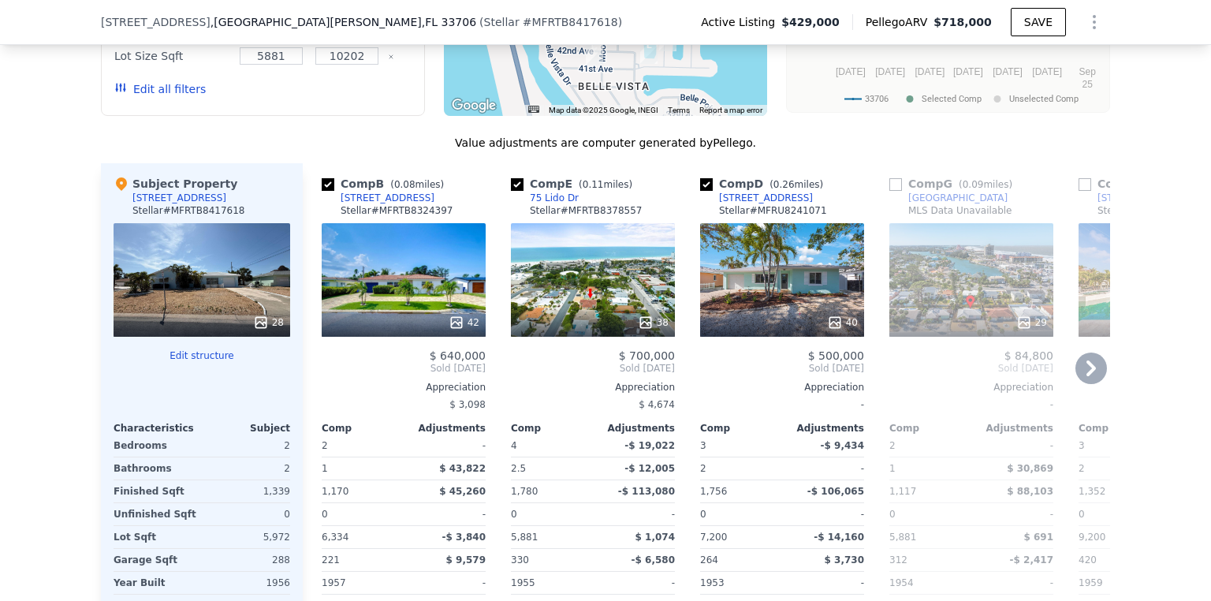
click at [585, 223] on div "38" at bounding box center [593, 280] width 164 height 114
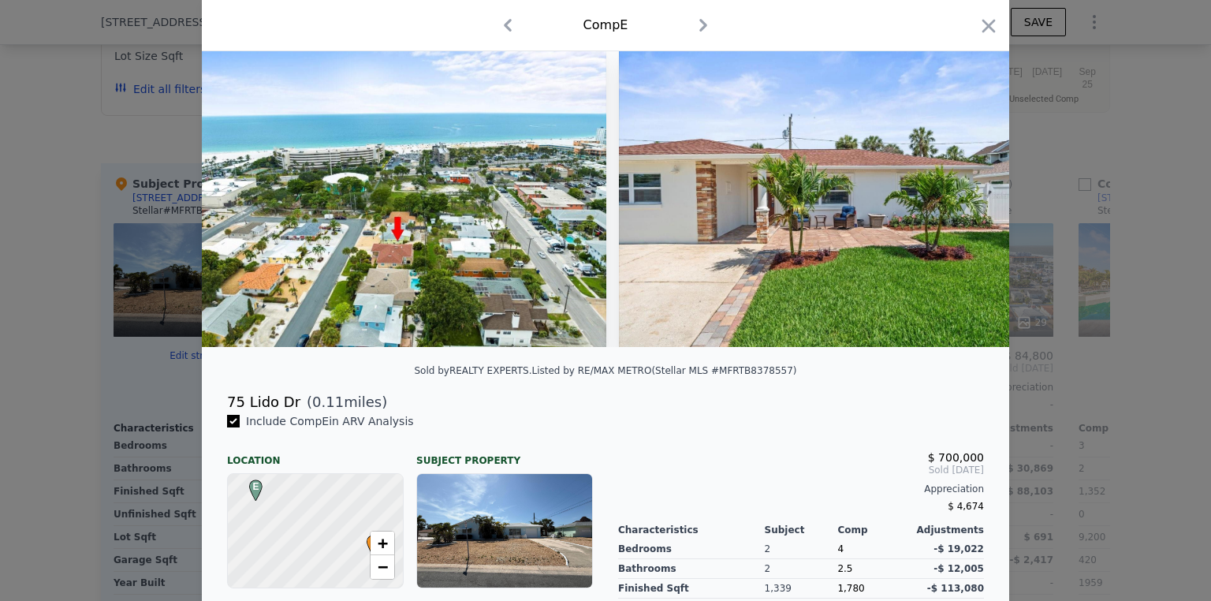
scroll to position [63, 0]
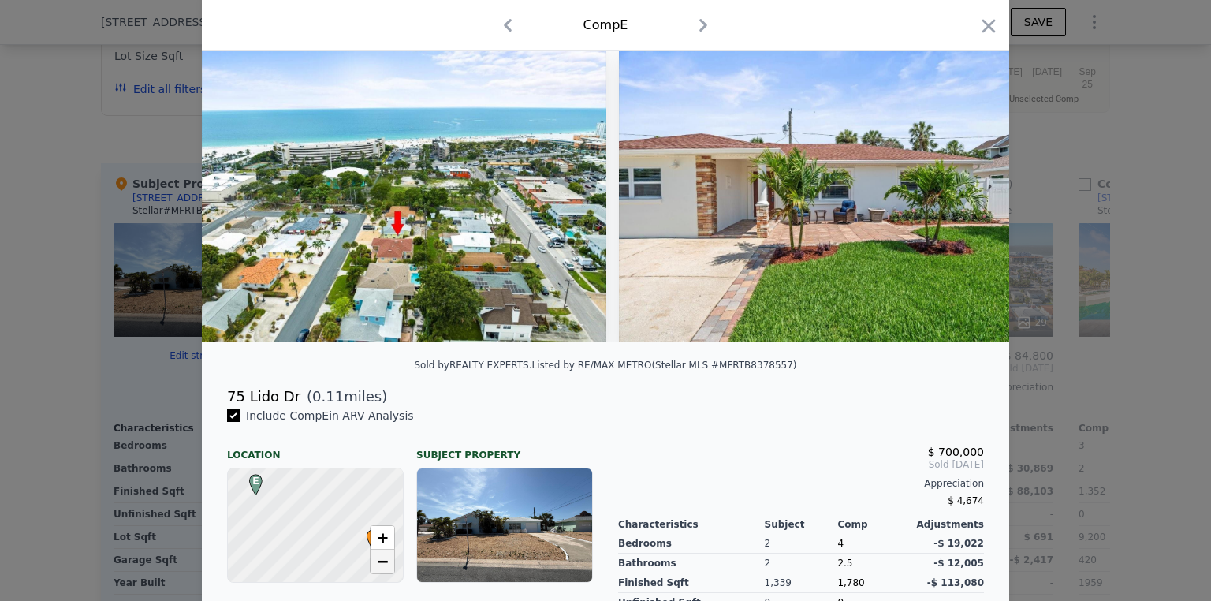
click at [386, 573] on link "−" at bounding box center [382, 561] width 24 height 24
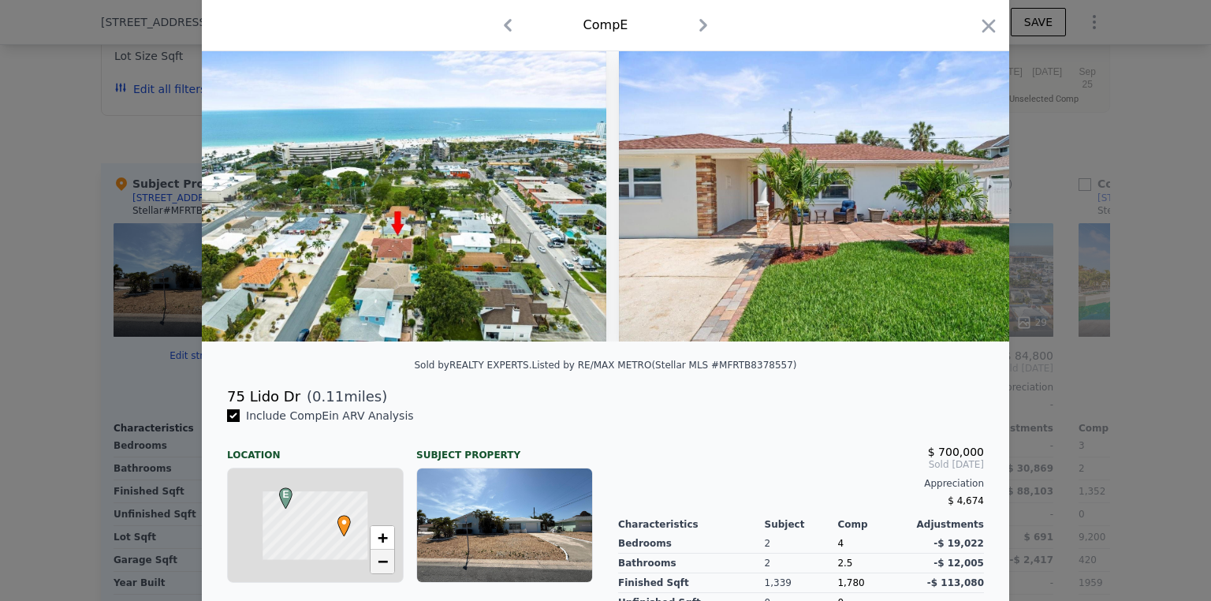
click at [386, 573] on link "−" at bounding box center [382, 561] width 24 height 24
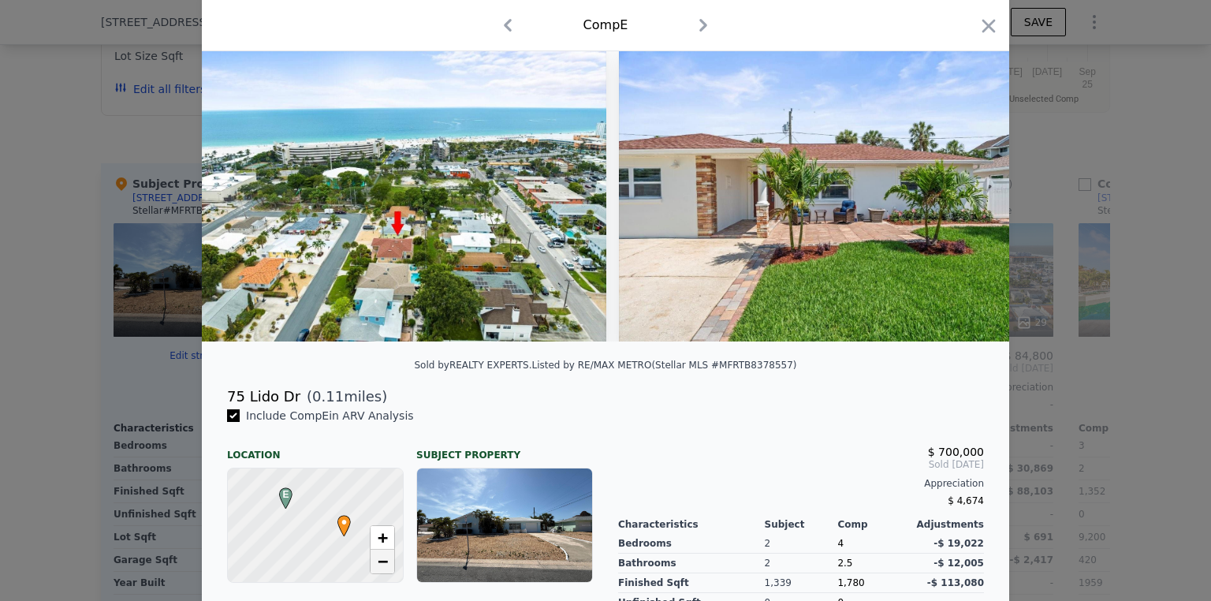
click at [384, 573] on link "−" at bounding box center [382, 561] width 24 height 24
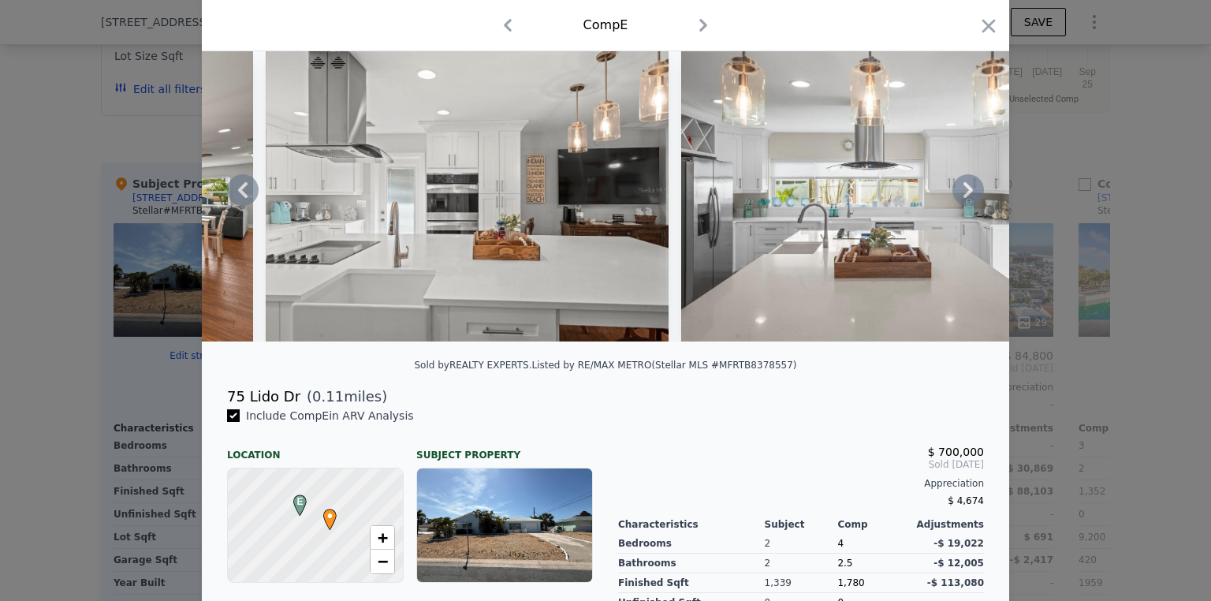
scroll to position [0, 4965]
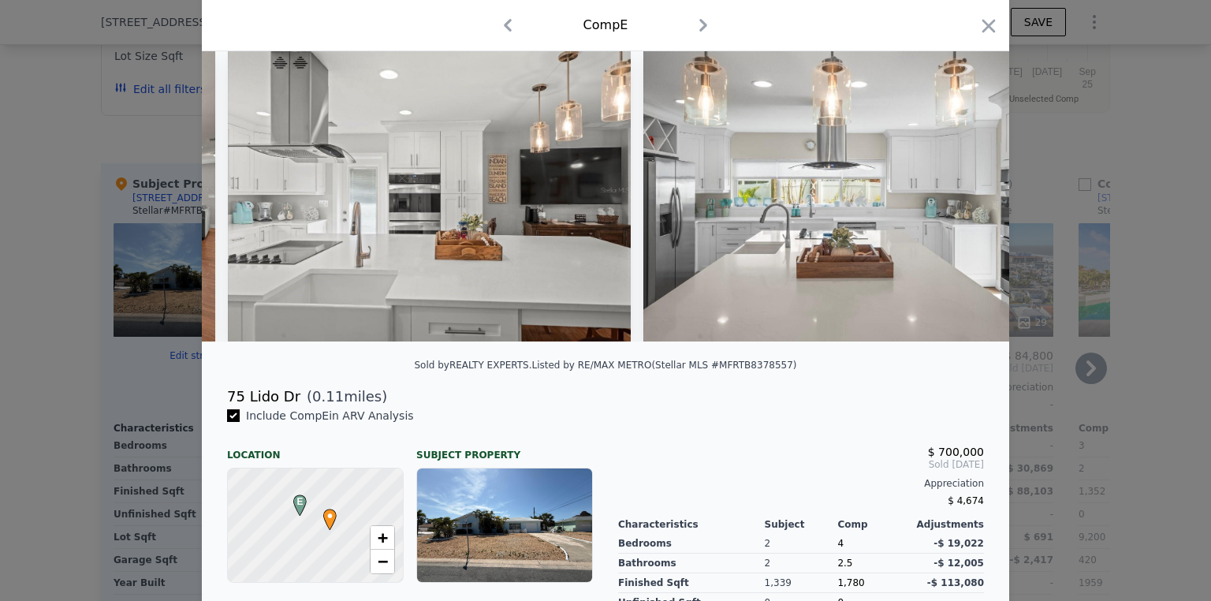
drag, startPoint x: 982, startPoint y: 17, endPoint x: 895, endPoint y: 122, distance: 136.6
click at [982, 19] on icon "button" at bounding box center [988, 26] width 22 height 22
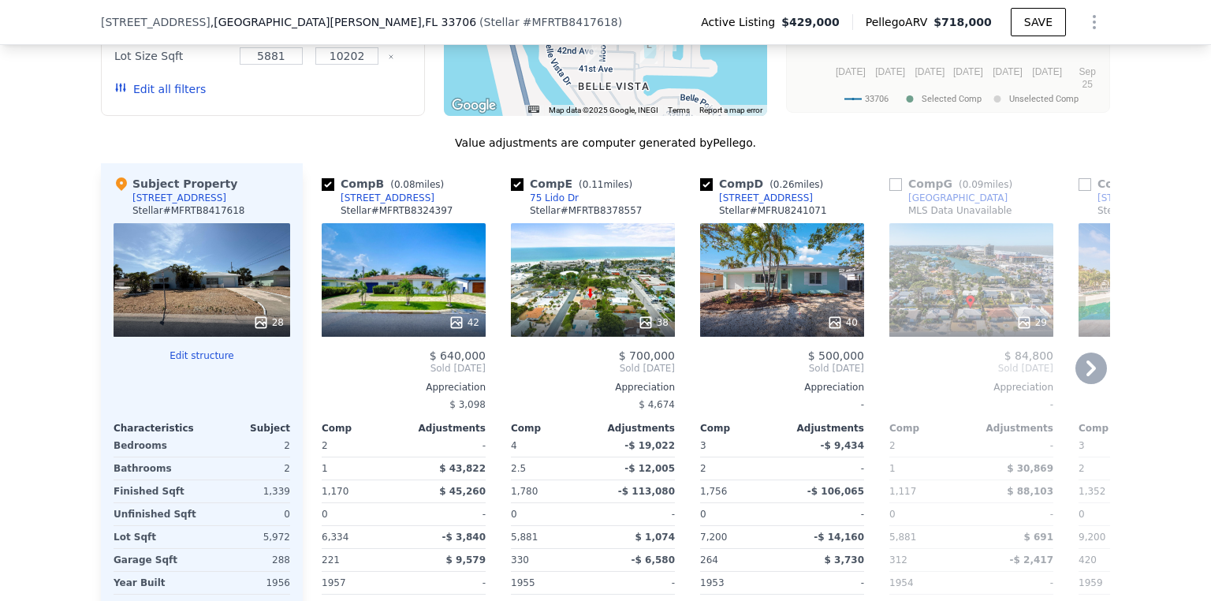
click at [702, 178] on input "checkbox" at bounding box center [706, 184] width 13 height 13
checkbox input "false"
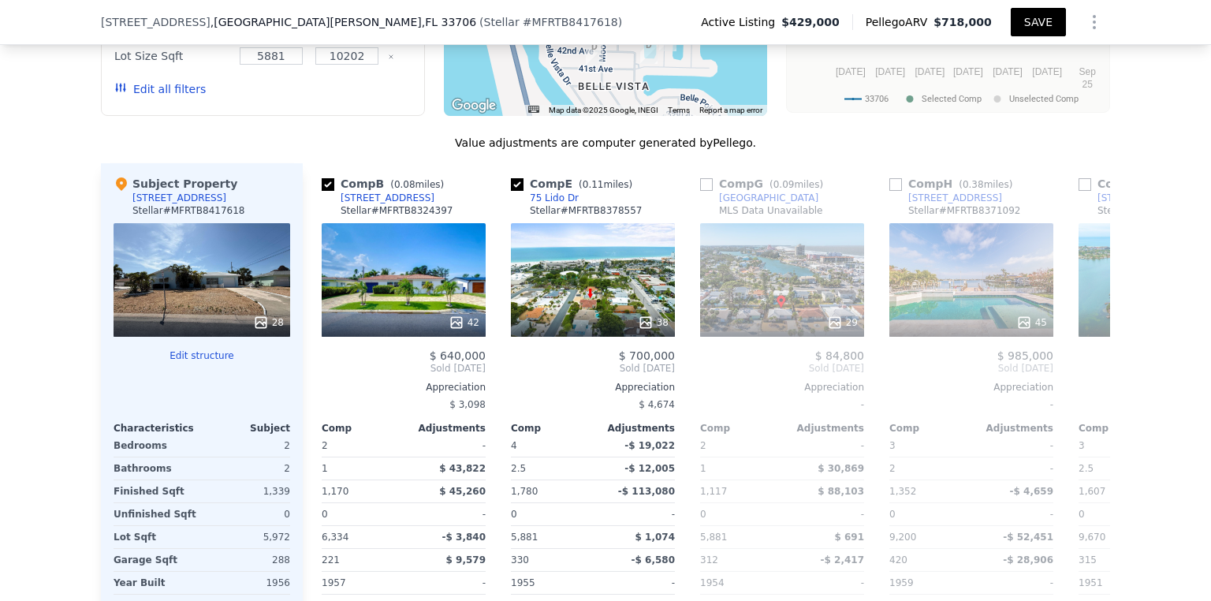
click at [1022, 28] on button "SAVE" at bounding box center [1038, 22] width 55 height 28
drag, startPoint x: 471, startPoint y: 570, endPoint x: 422, endPoint y: 579, distance: 50.4
click at [422, 579] on div "Comp B ( 0.08 miles) [STREET_ADDRESS] Stellar # MFRTB8324397 42 $ 640,000 Sold …" at bounding box center [706, 416] width 807 height 507
click at [73, 542] on div "We found 12 sales that match your search Listings provided by Stellar MLS . Fil…" at bounding box center [605, 246] width 1211 height 904
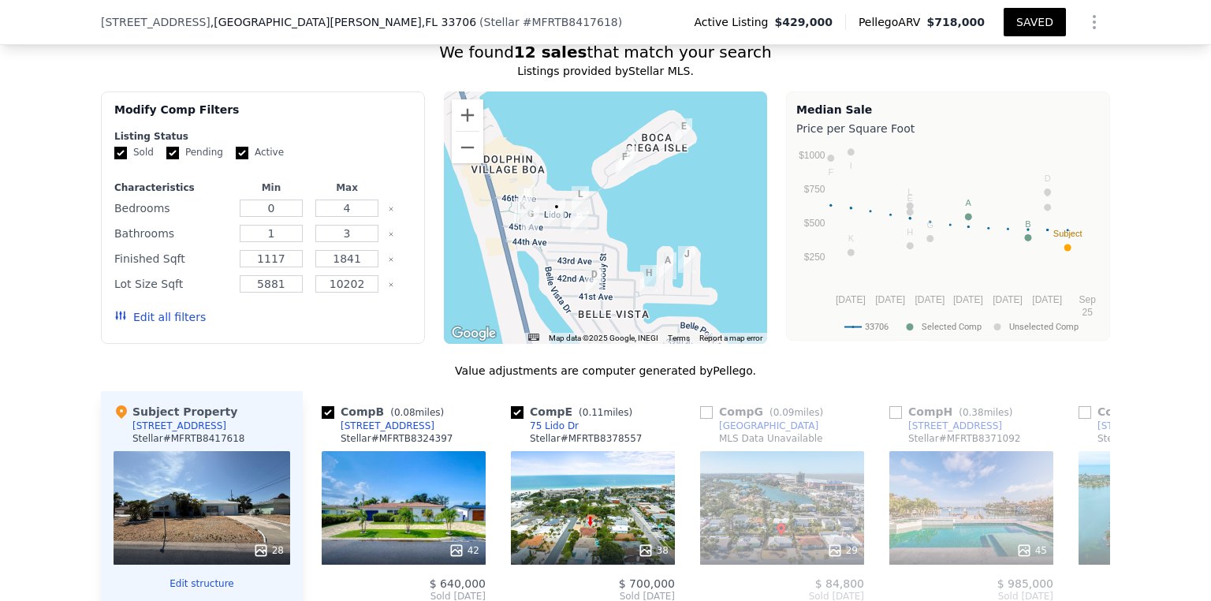
scroll to position [1696, 0]
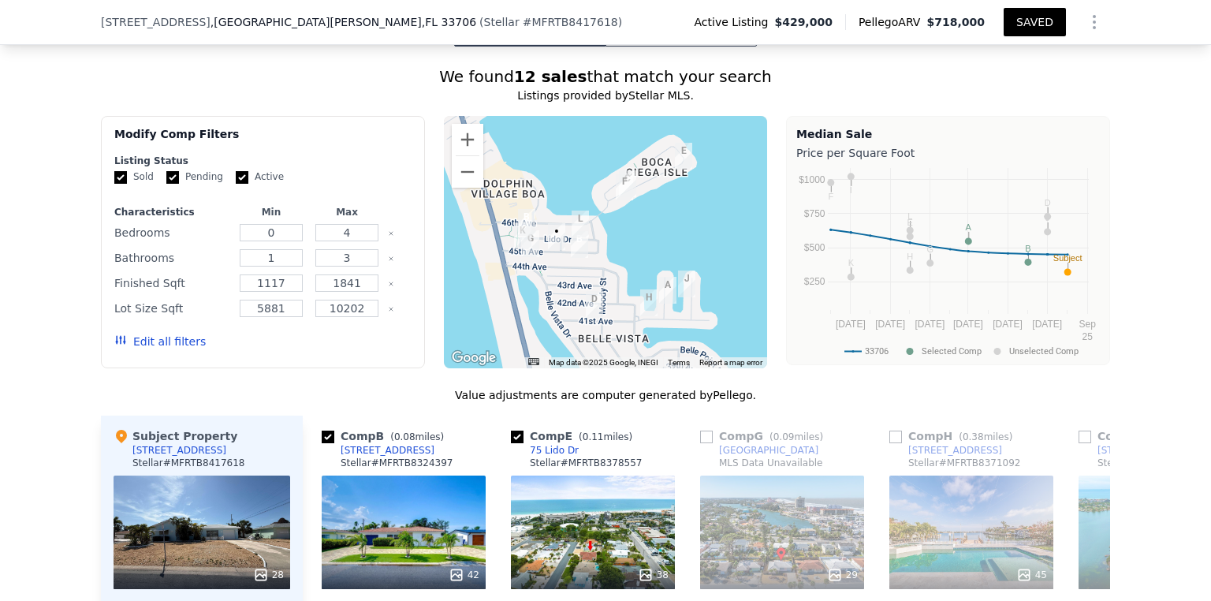
click at [210, 475] on div "28" at bounding box center [202, 532] width 177 height 114
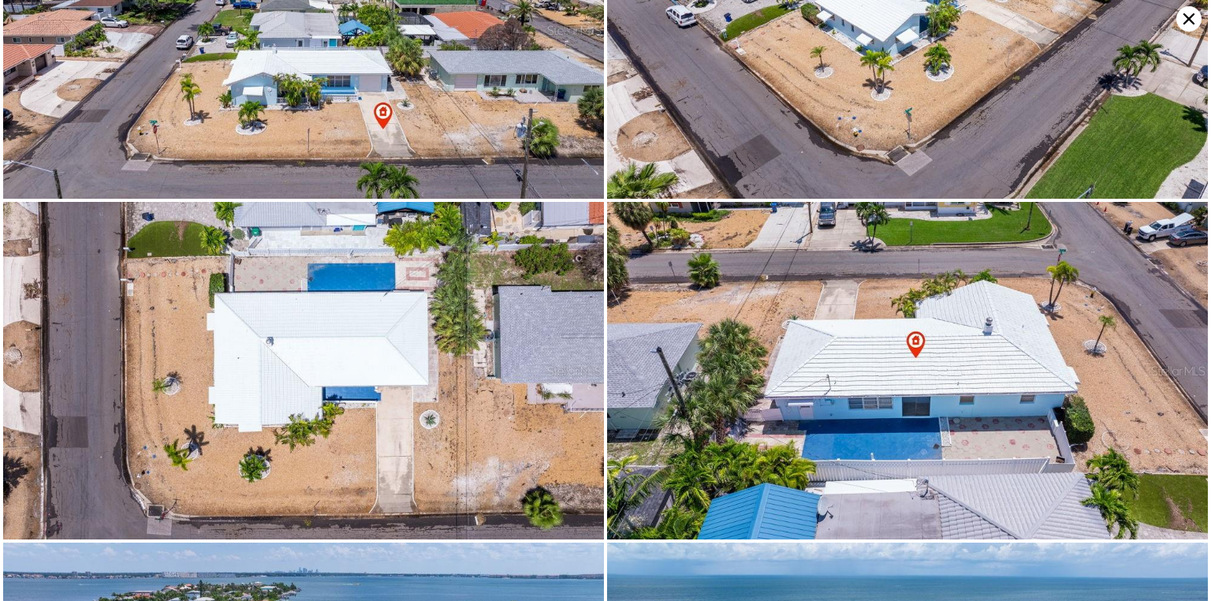
scroll to position [0, 0]
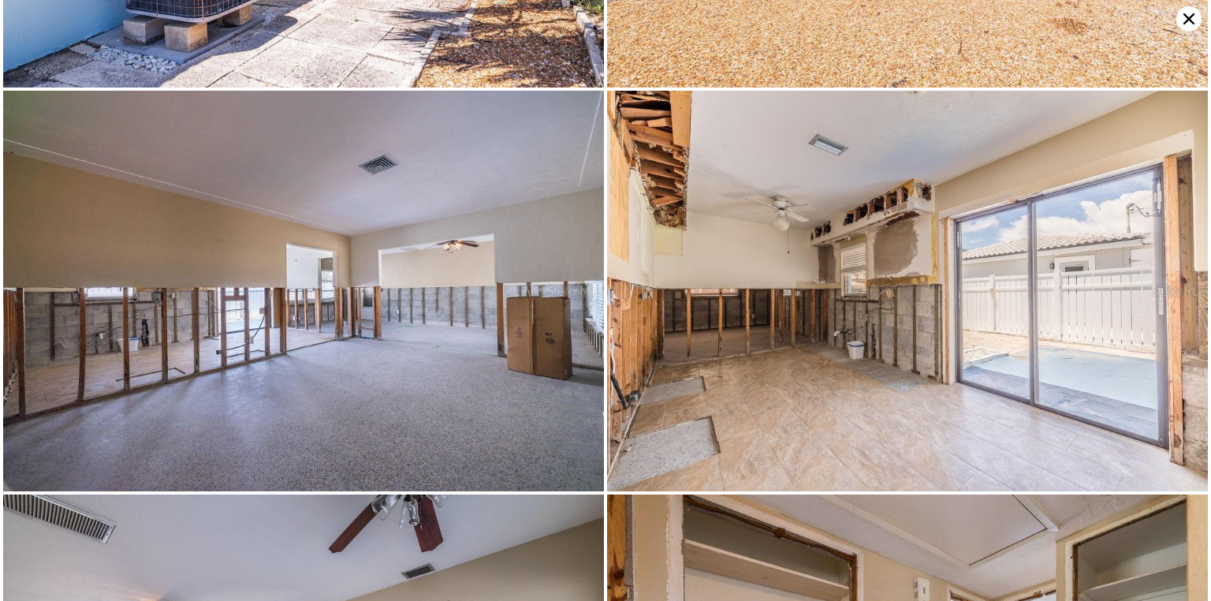
scroll to position [3631, 0]
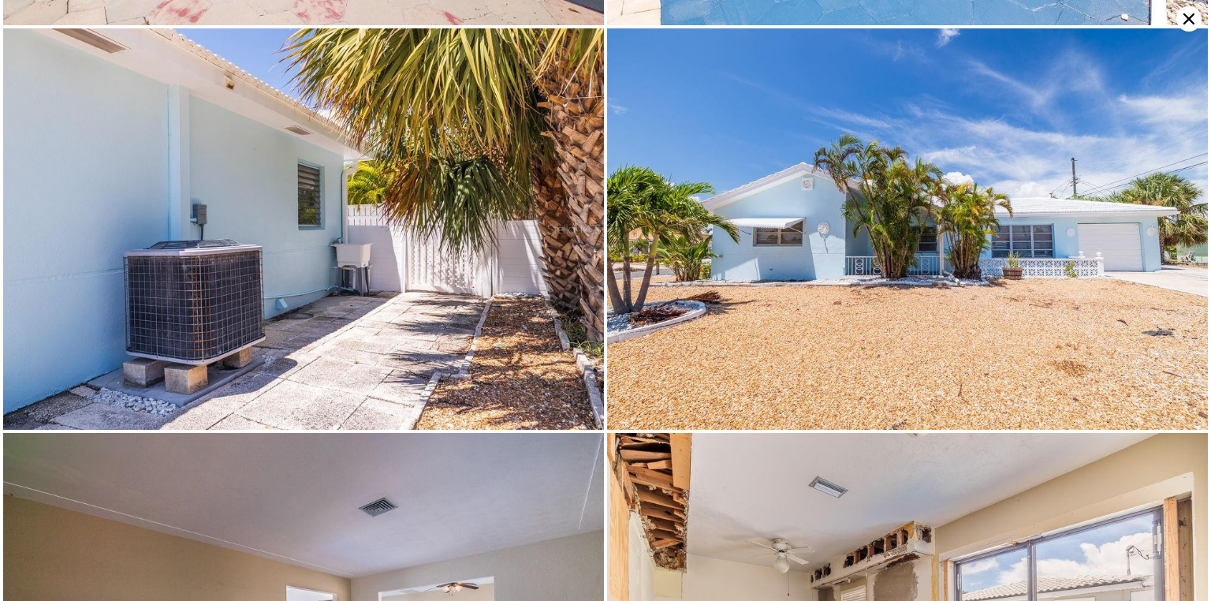
click at [1182, 24] on icon at bounding box center [1188, 18] width 25 height 25
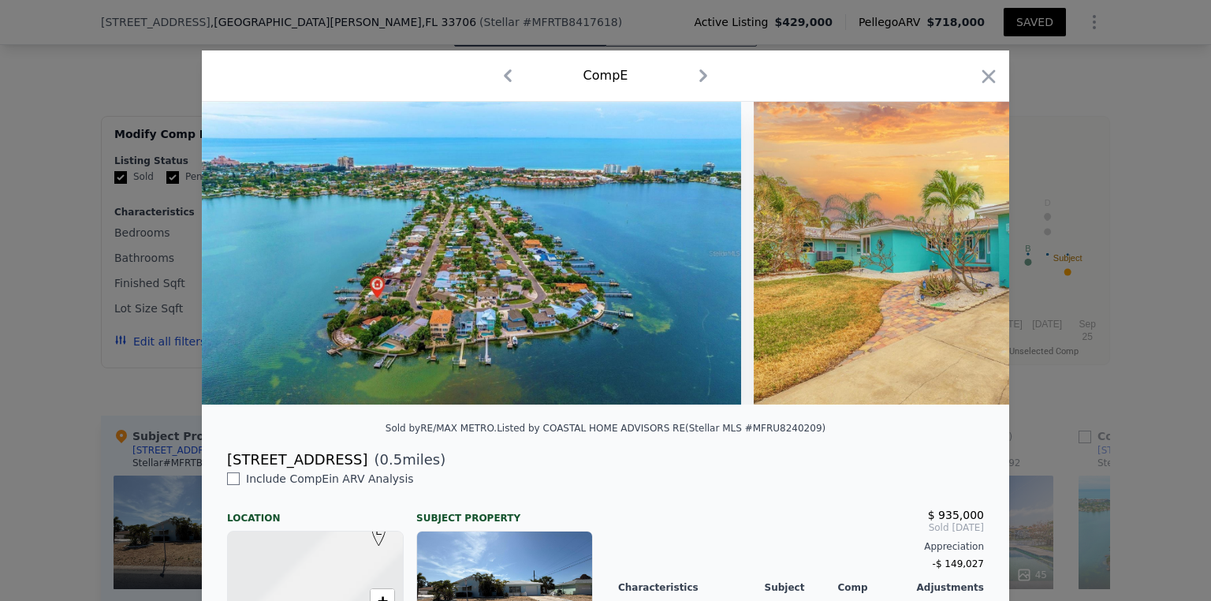
scroll to position [126, 0]
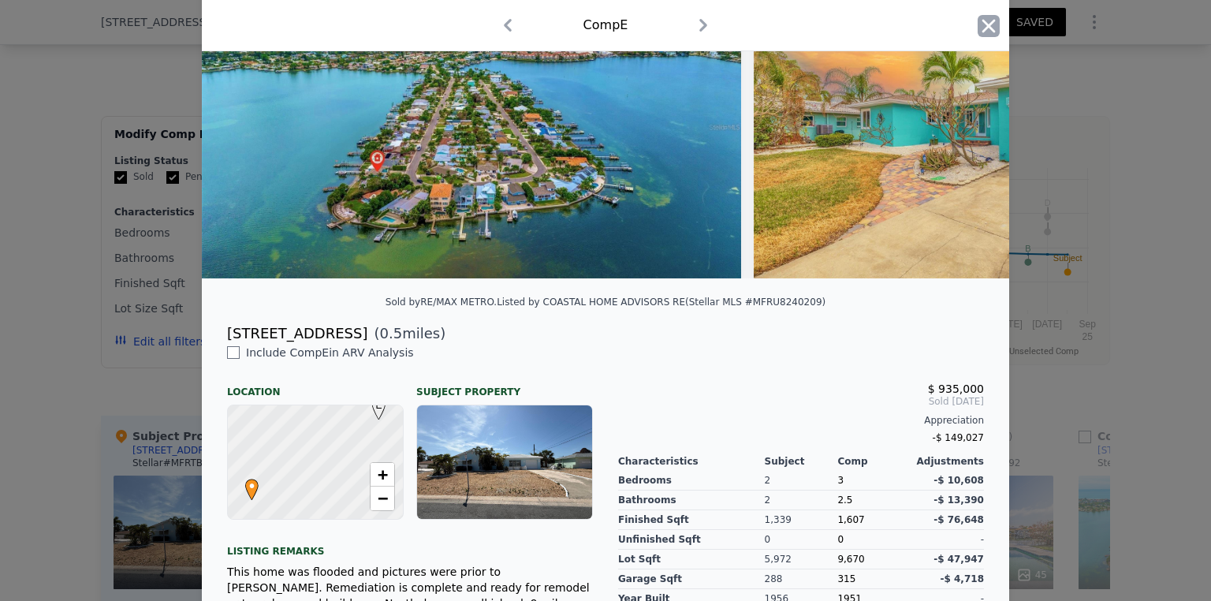
click at [982, 22] on icon "button" at bounding box center [988, 26] width 22 height 22
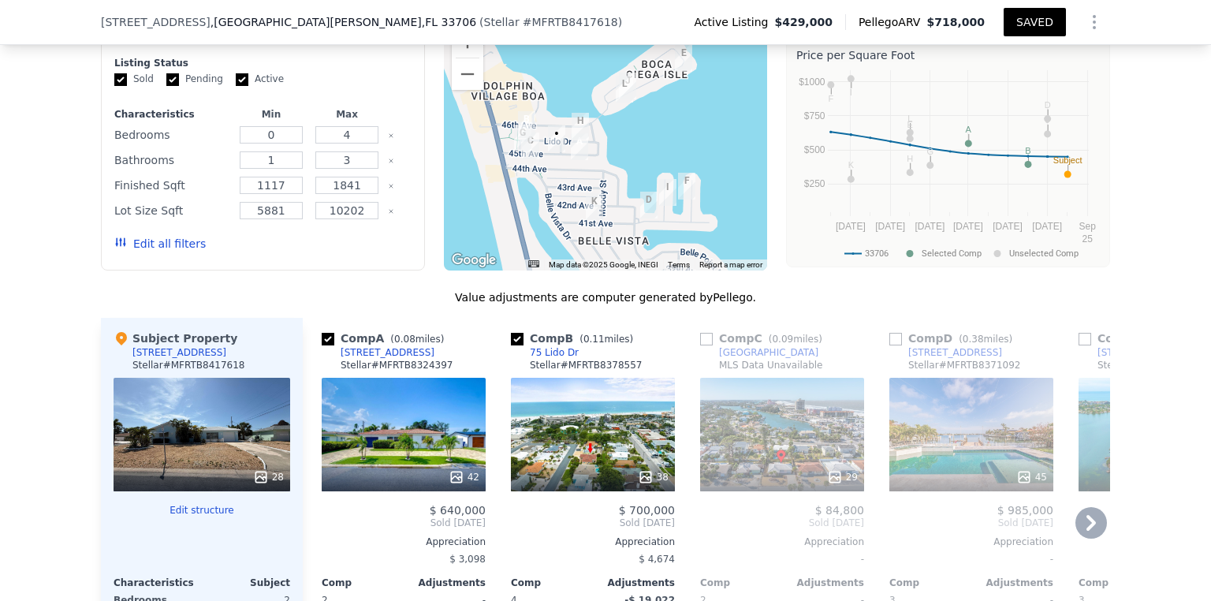
scroll to position [1823, 0]
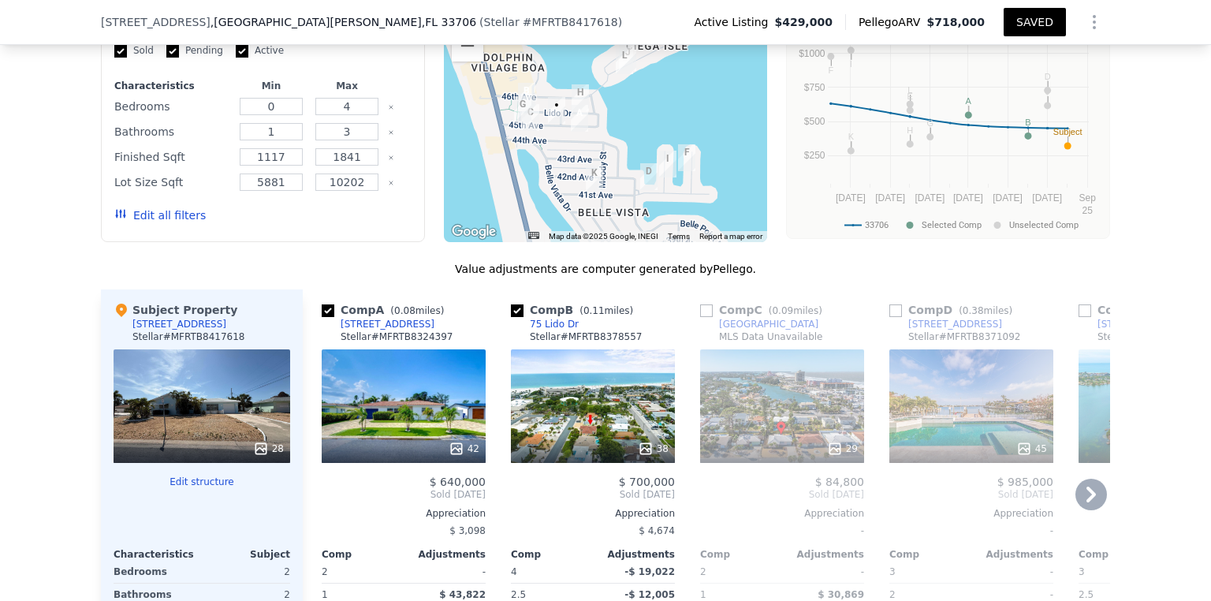
click at [437, 349] on div "42" at bounding box center [404, 406] width 164 height 114
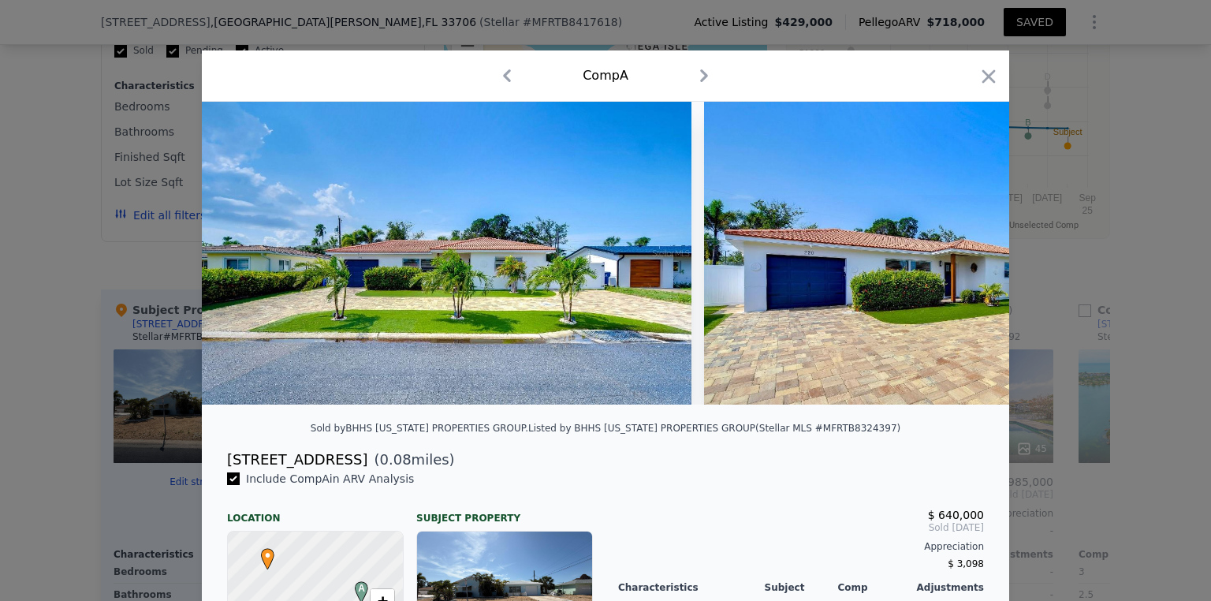
click at [993, 76] on icon "button" at bounding box center [988, 76] width 22 height 22
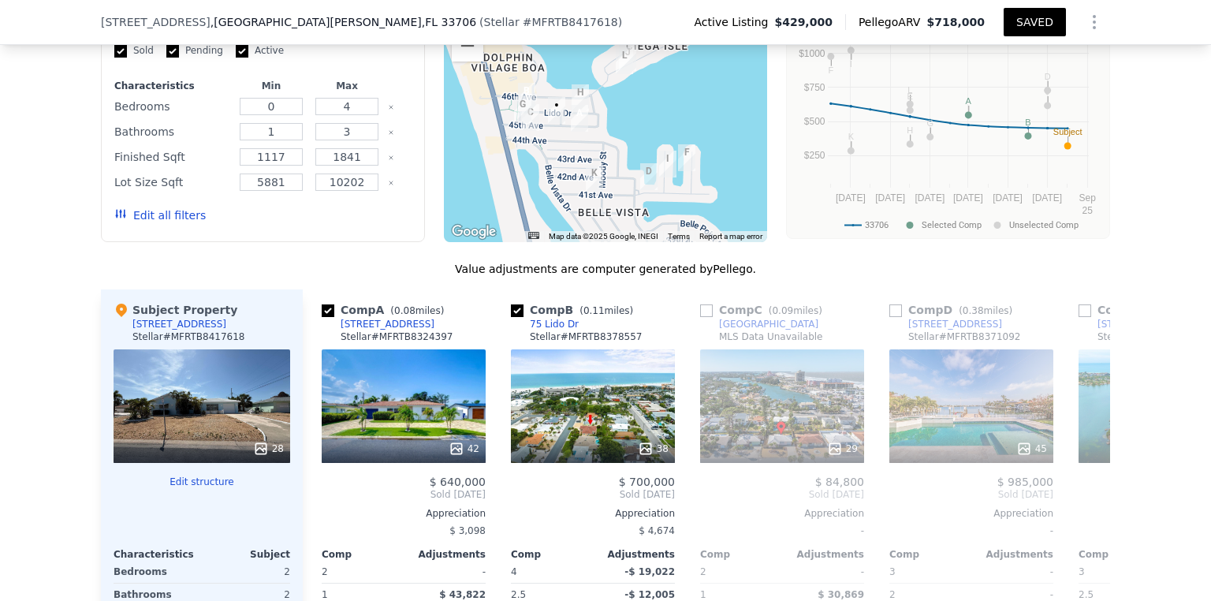
click at [186, 349] on div "28" at bounding box center [202, 406] width 177 height 114
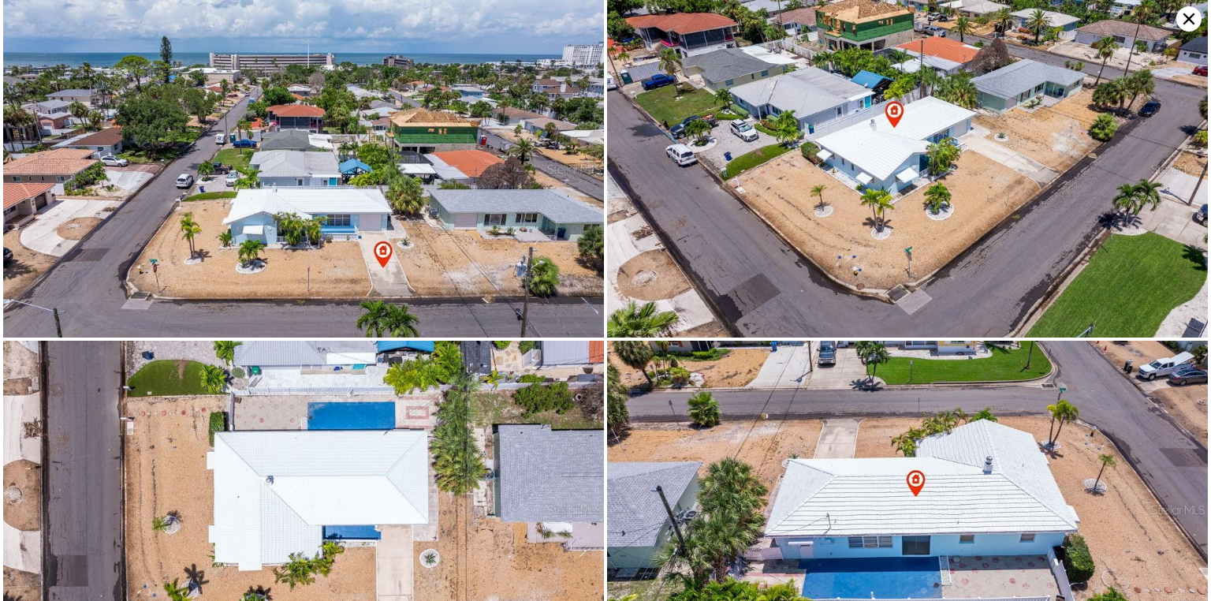
drag, startPoint x: 1184, startPoint y: 16, endPoint x: 1169, endPoint y: 19, distance: 15.3
click at [1183, 16] on icon at bounding box center [1188, 18] width 25 height 25
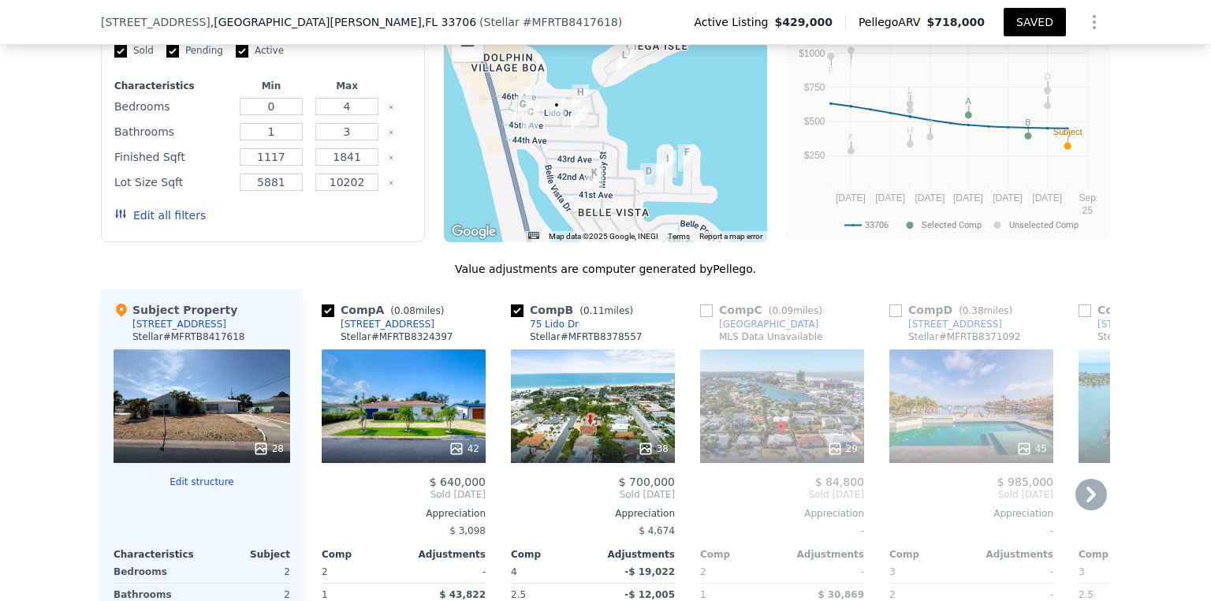
click at [412, 349] on div "42" at bounding box center [404, 406] width 164 height 114
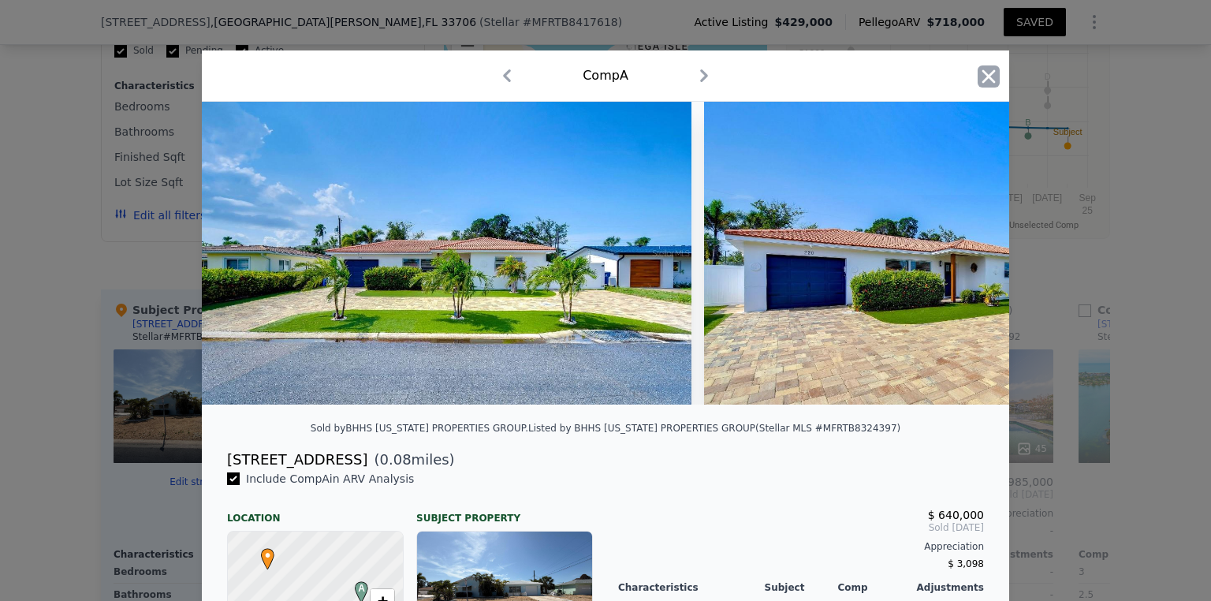
click at [987, 75] on icon "button" at bounding box center [988, 76] width 22 height 22
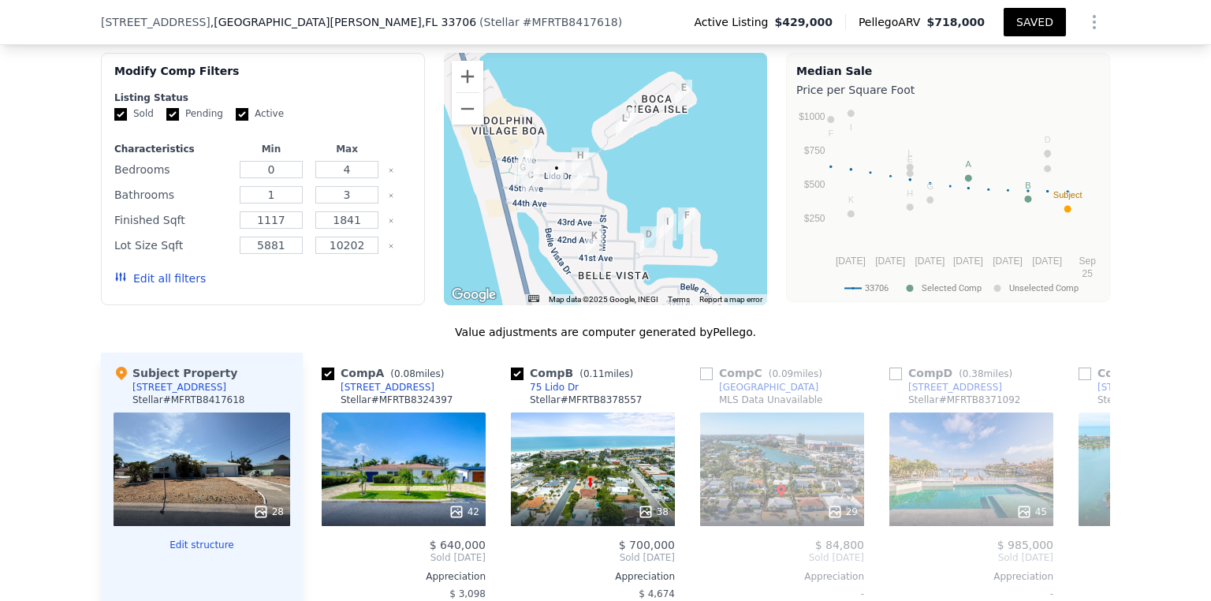
scroll to position [1759, 0]
click at [400, 412] on div "42" at bounding box center [404, 469] width 164 height 114
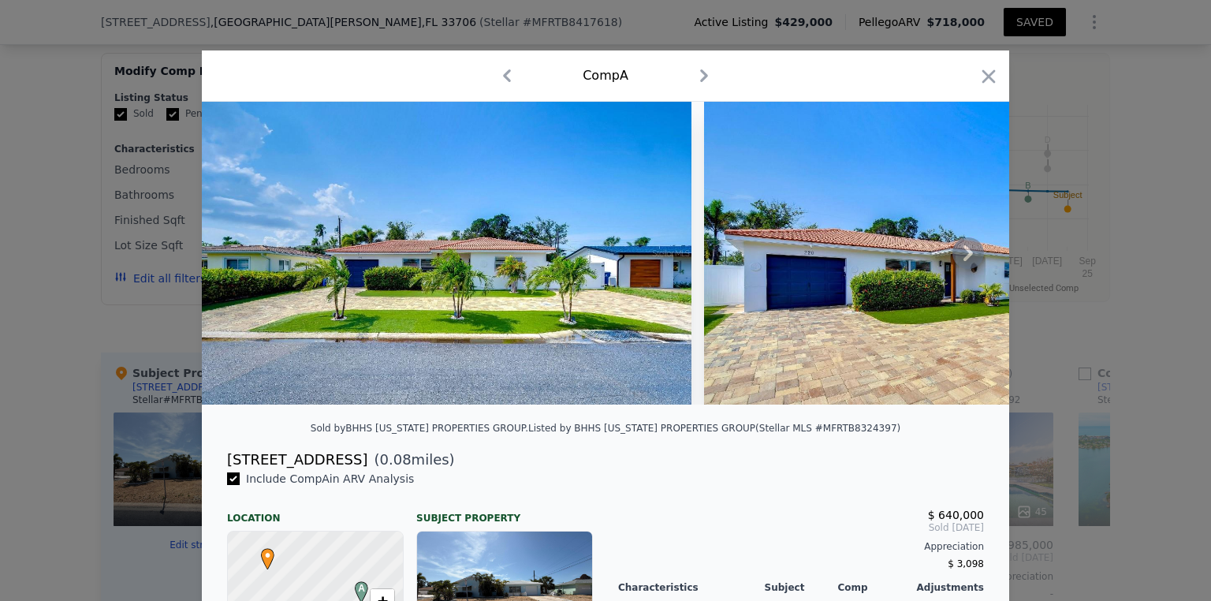
click at [959, 254] on icon at bounding box center [968, 253] width 32 height 32
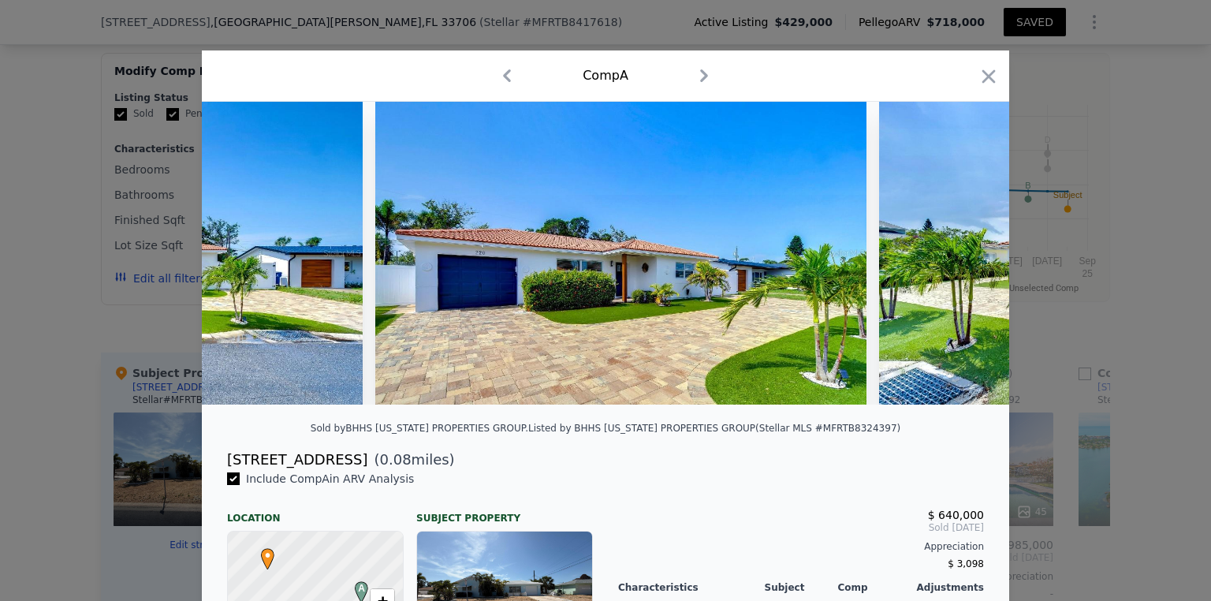
scroll to position [0, 378]
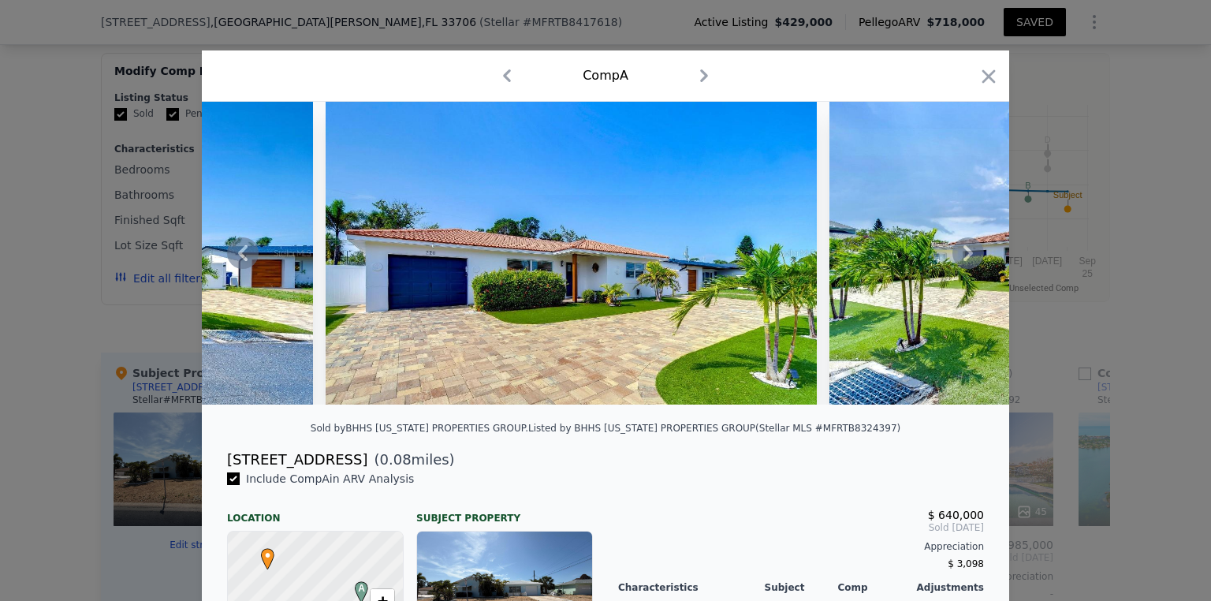
click at [959, 254] on icon at bounding box center [968, 253] width 32 height 32
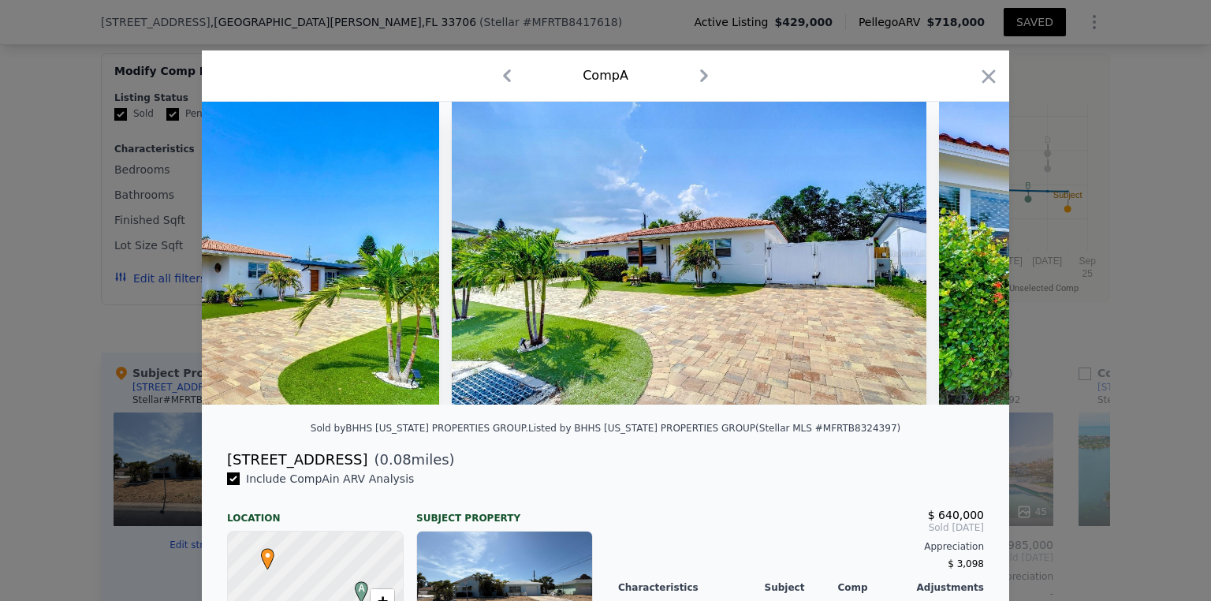
scroll to position [0, 757]
click at [236, 262] on icon at bounding box center [243, 253] width 32 height 32
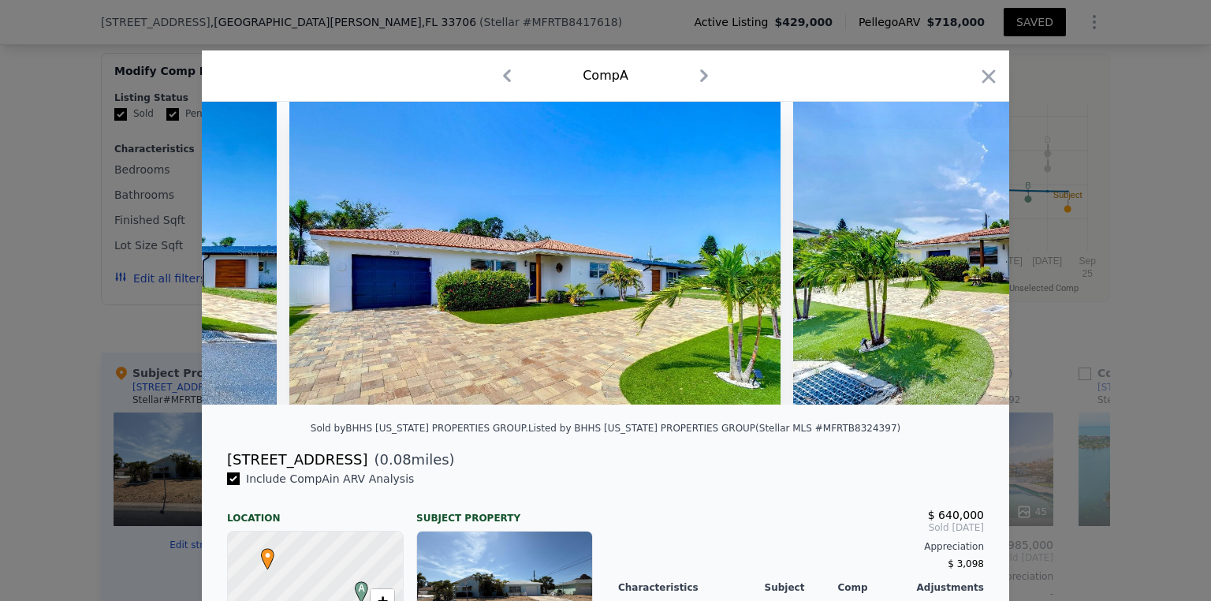
scroll to position [0, 378]
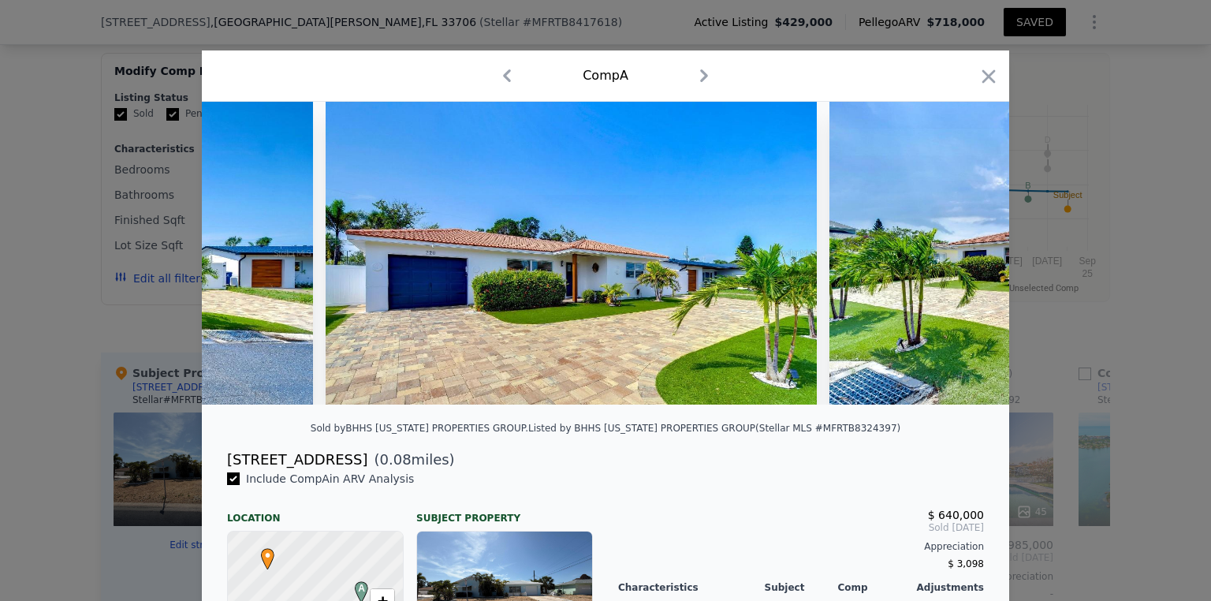
click at [394, 281] on img at bounding box center [571, 253] width 491 height 303
click at [475, 292] on img at bounding box center [571, 253] width 491 height 303
click at [265, 367] on img at bounding box center [68, 253] width 490 height 303
click at [265, 366] on img at bounding box center [68, 253] width 490 height 303
click at [977, 69] on icon "button" at bounding box center [988, 76] width 22 height 22
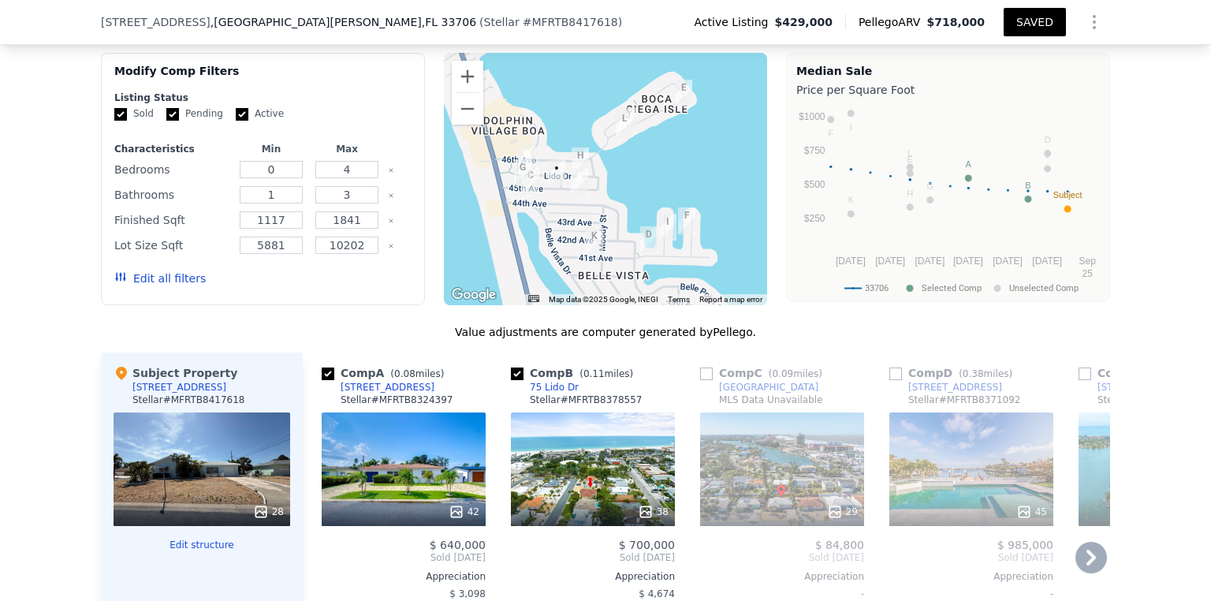
click at [456, 412] on div "42" at bounding box center [404, 469] width 164 height 114
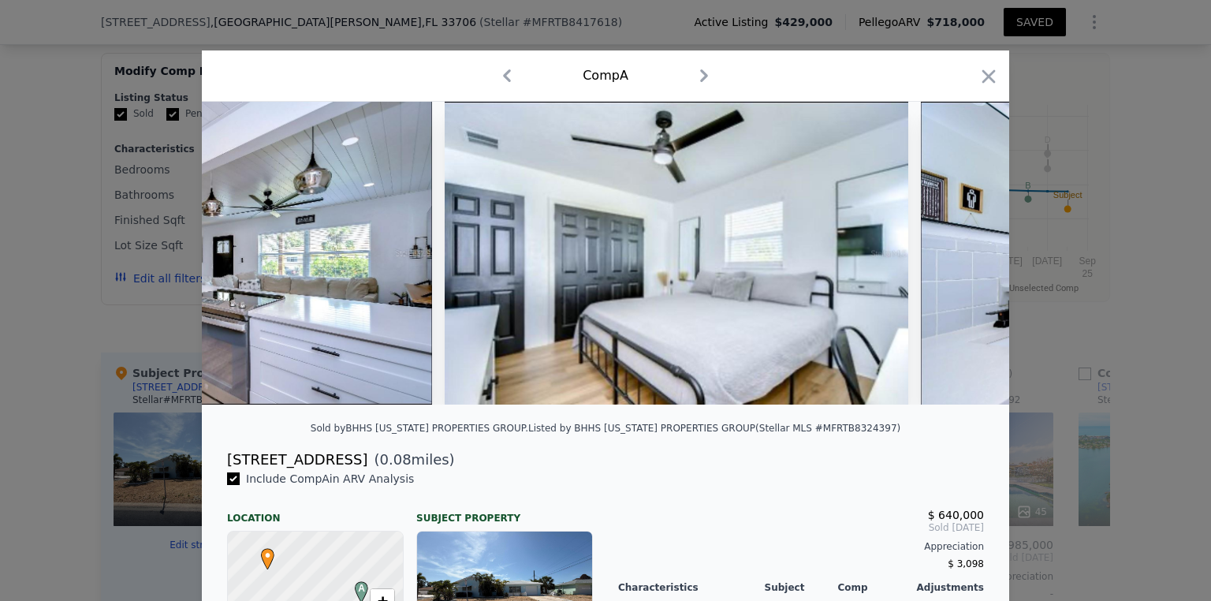
scroll to position [0, 8905]
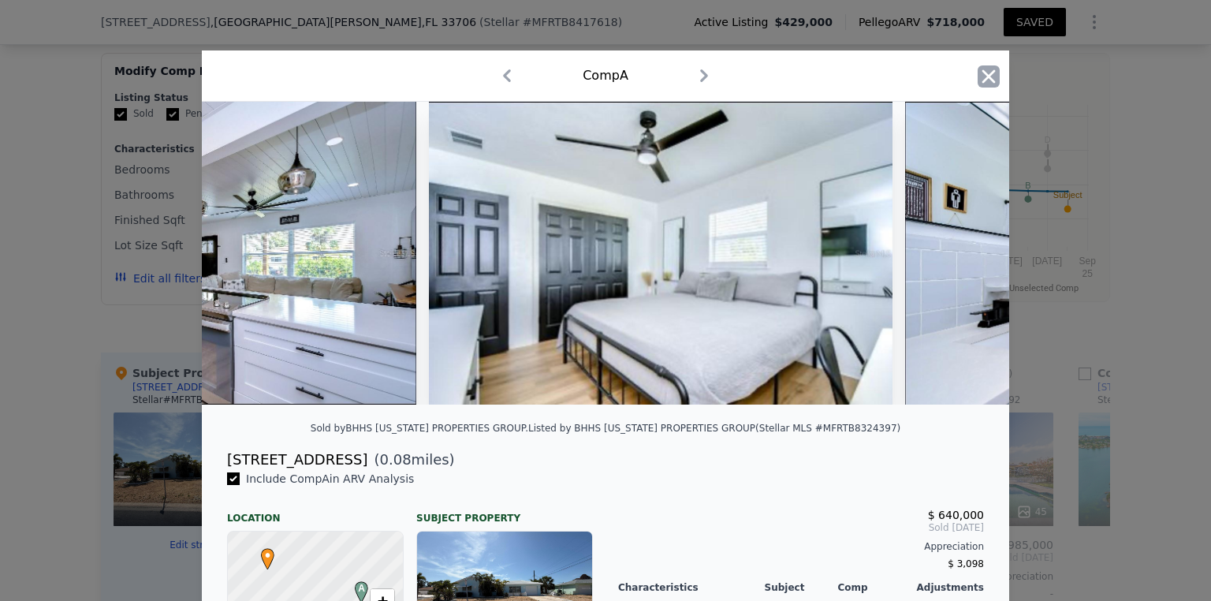
click at [995, 70] on div "Comp A" at bounding box center [605, 75] width 807 height 51
click at [982, 75] on icon "button" at bounding box center [988, 75] width 13 height 13
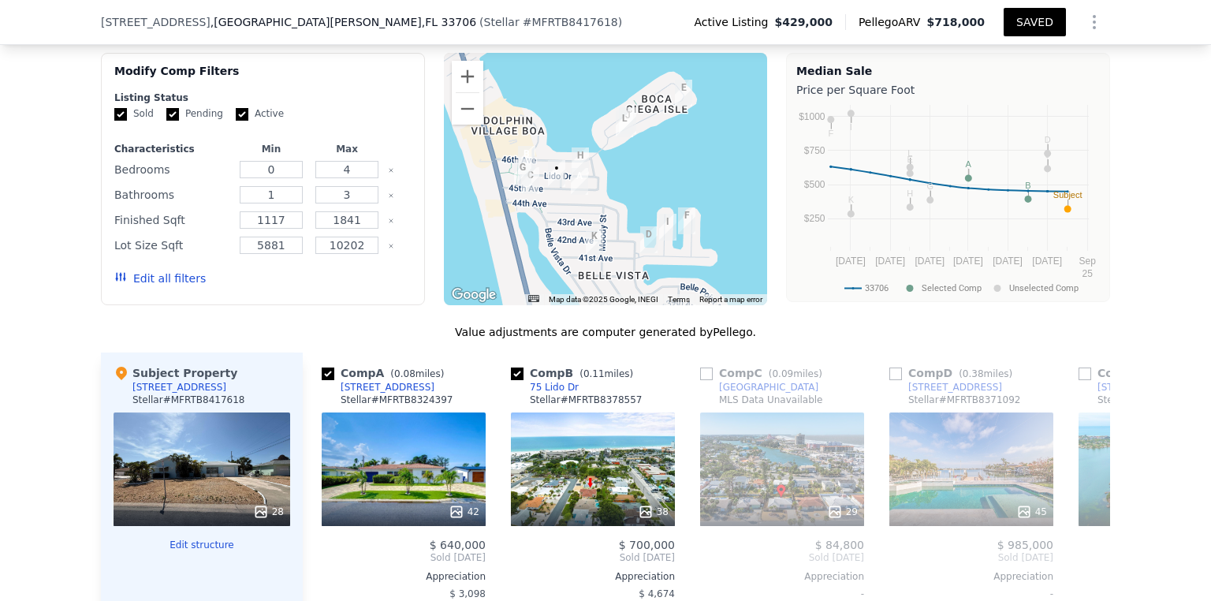
click at [195, 412] on div "28" at bounding box center [202, 469] width 177 height 114
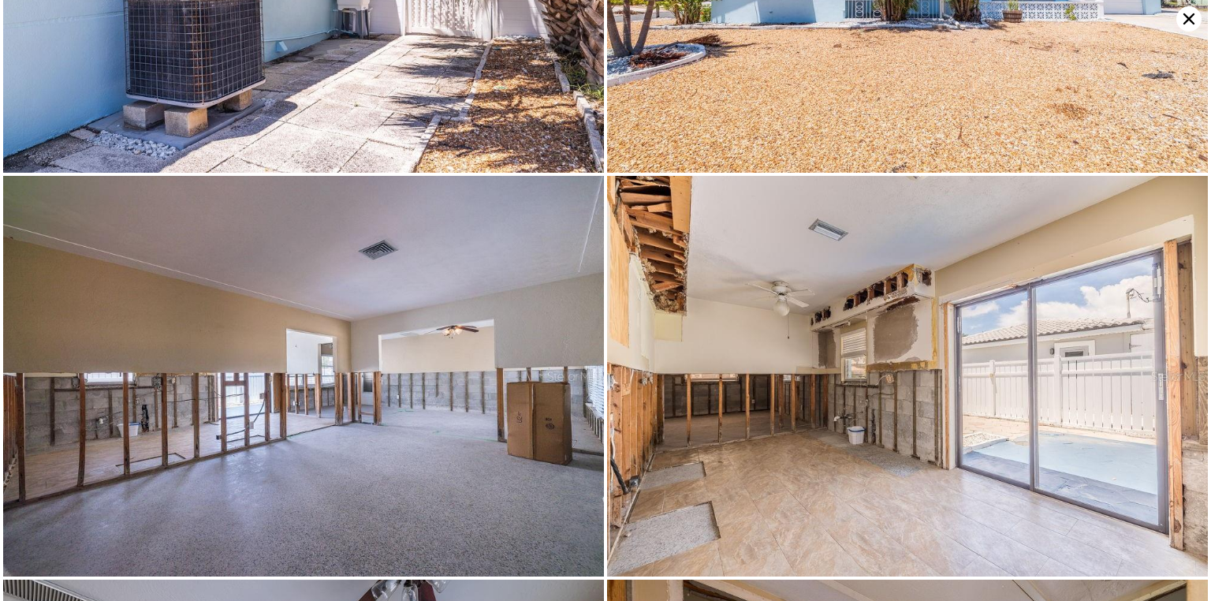
scroll to position [3899, 0]
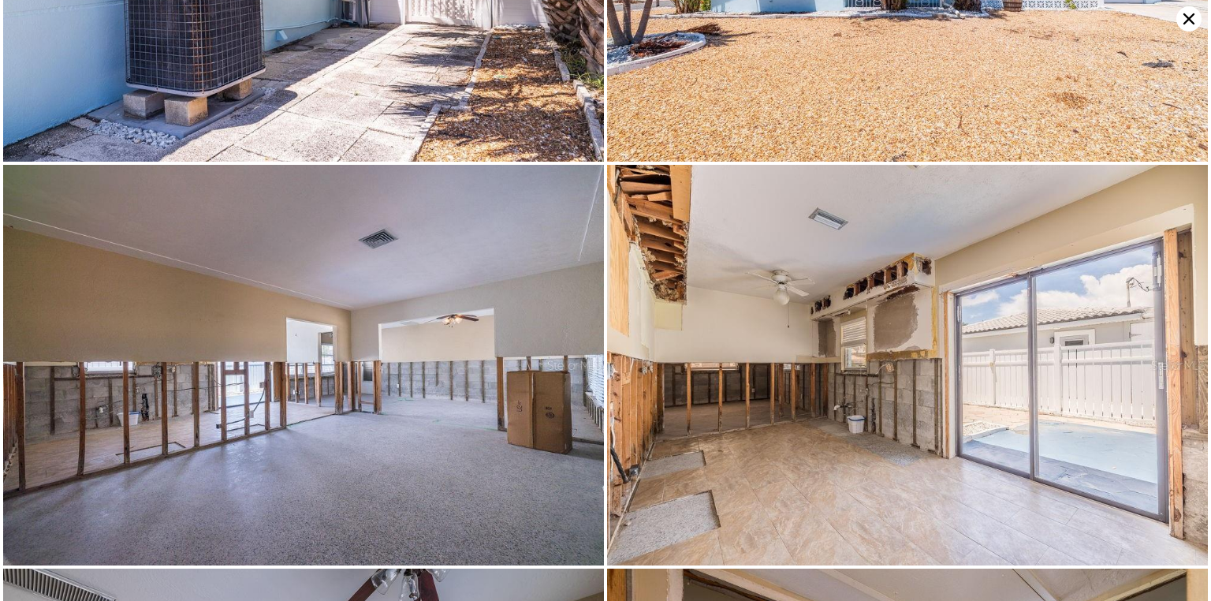
drag, startPoint x: 1203, startPoint y: 141, endPoint x: 920, endPoint y: 457, distance: 424.3
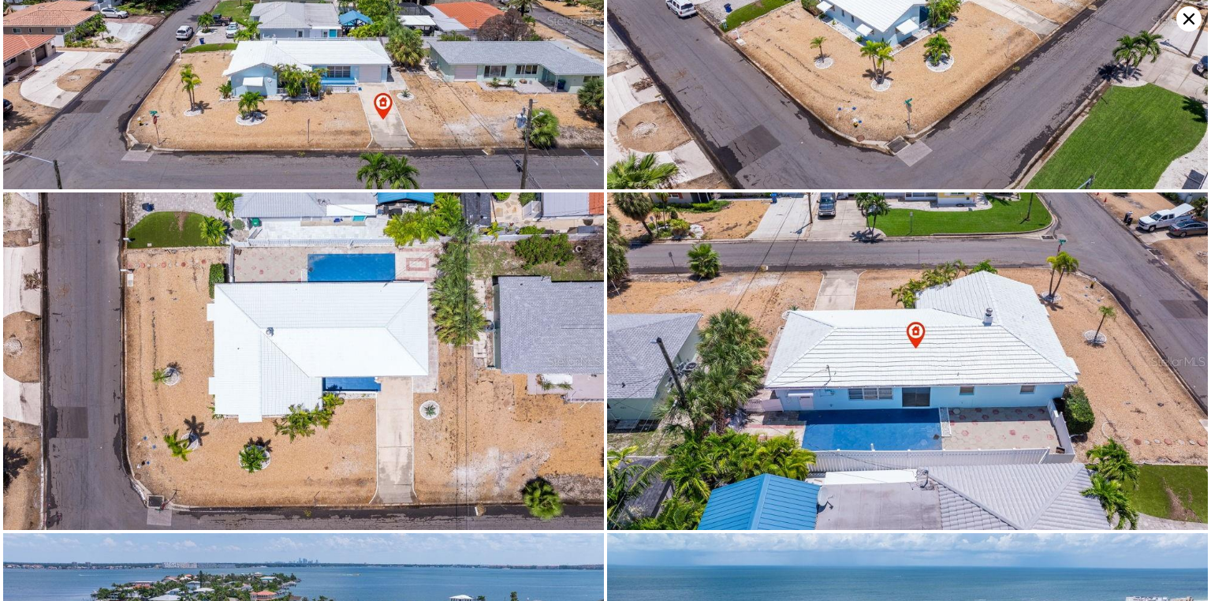
scroll to position [0, 0]
